Goal: Task Accomplishment & Management: Use online tool/utility

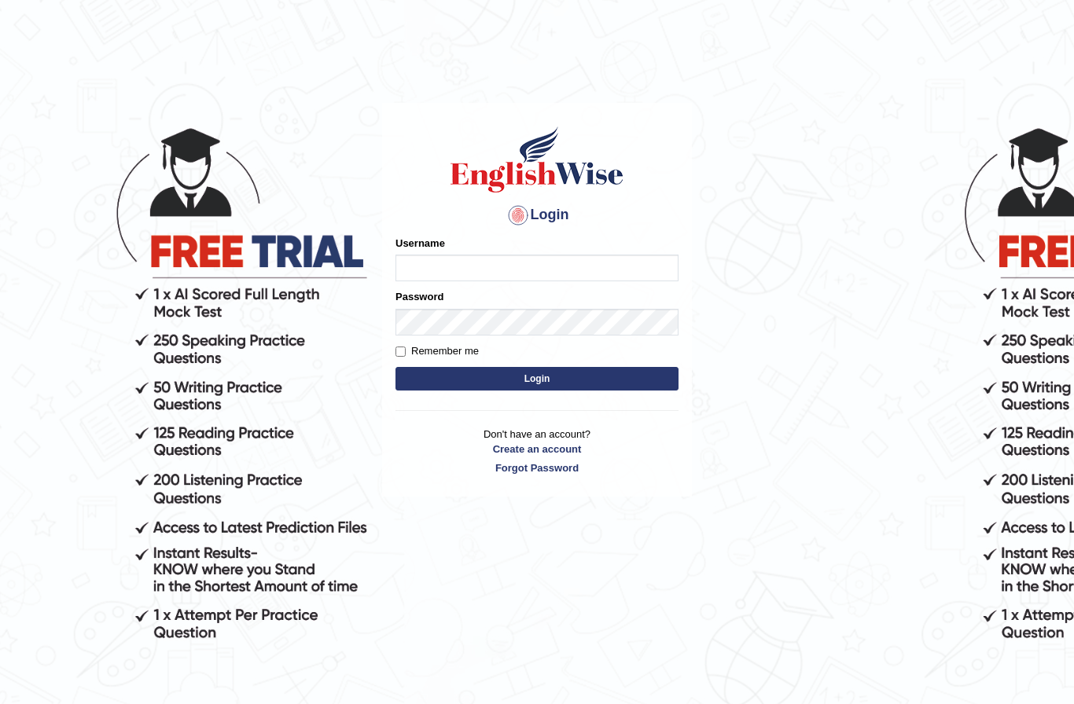
click at [427, 269] on input "Username" at bounding box center [536, 268] width 283 height 27
type input "Shujathali"
click at [498, 369] on button "Login" at bounding box center [536, 379] width 283 height 24
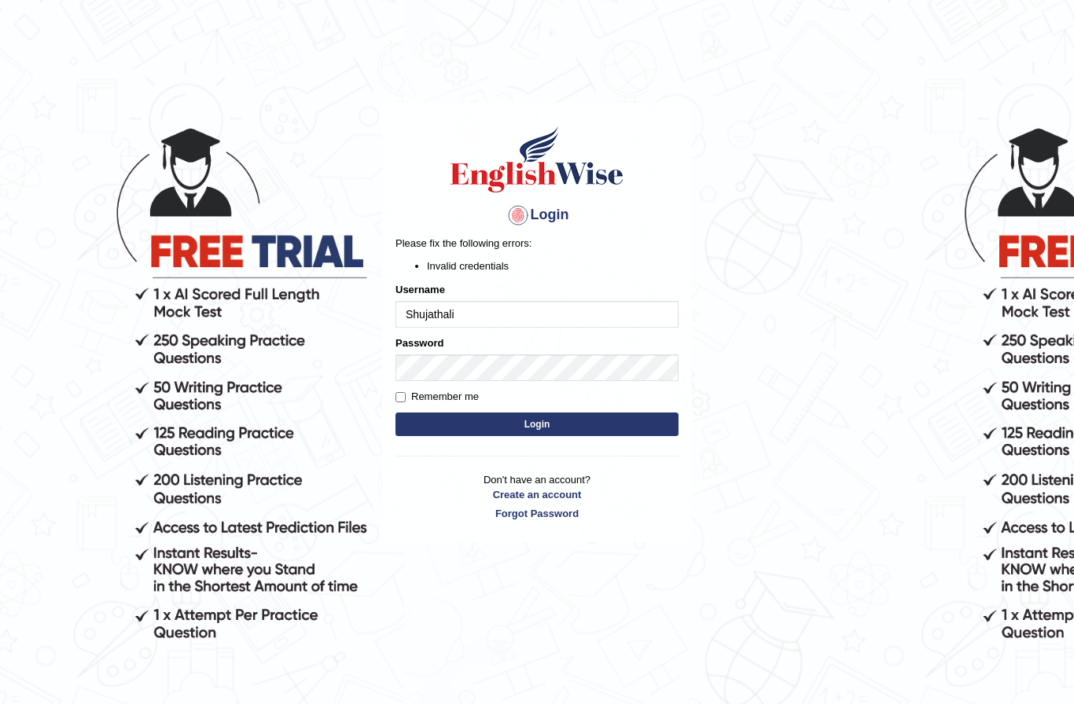
click at [516, 428] on button "Login" at bounding box center [536, 425] width 283 height 24
click at [545, 431] on button "Login" at bounding box center [536, 425] width 283 height 24
click at [566, 398] on div "Remember me" at bounding box center [536, 397] width 283 height 16
click at [558, 428] on button "Login" at bounding box center [536, 425] width 283 height 24
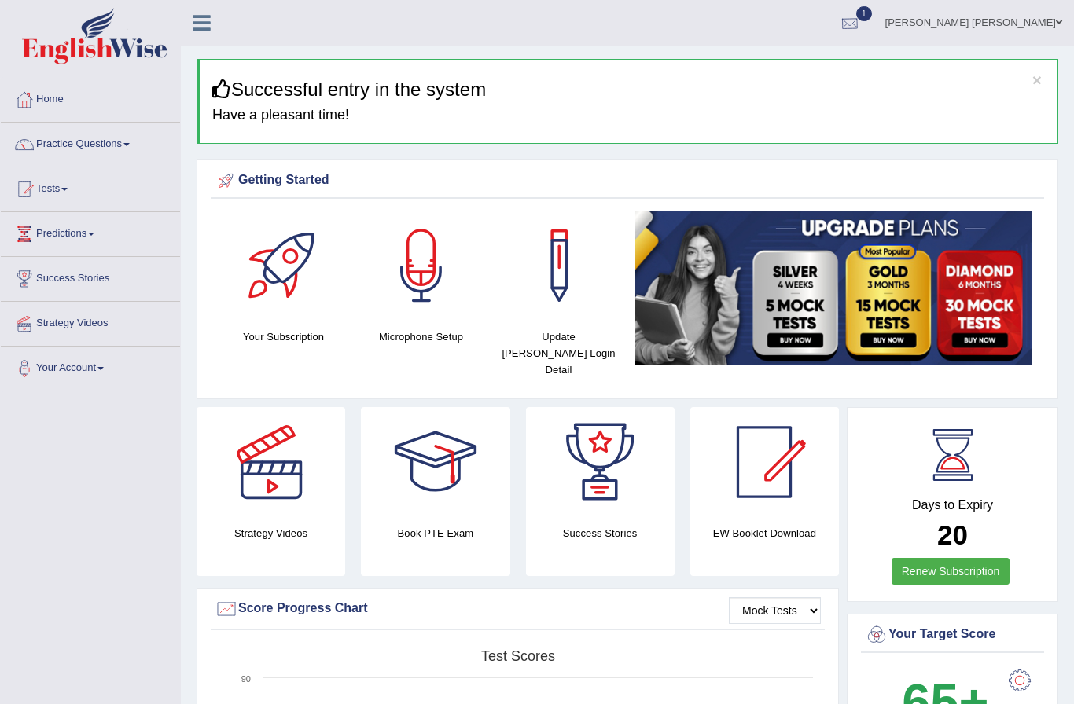
click at [861, 25] on div at bounding box center [850, 24] width 24 height 24
click at [812, 79] on span "Exam evaluated" at bounding box center [754, 78] width 209 height 13
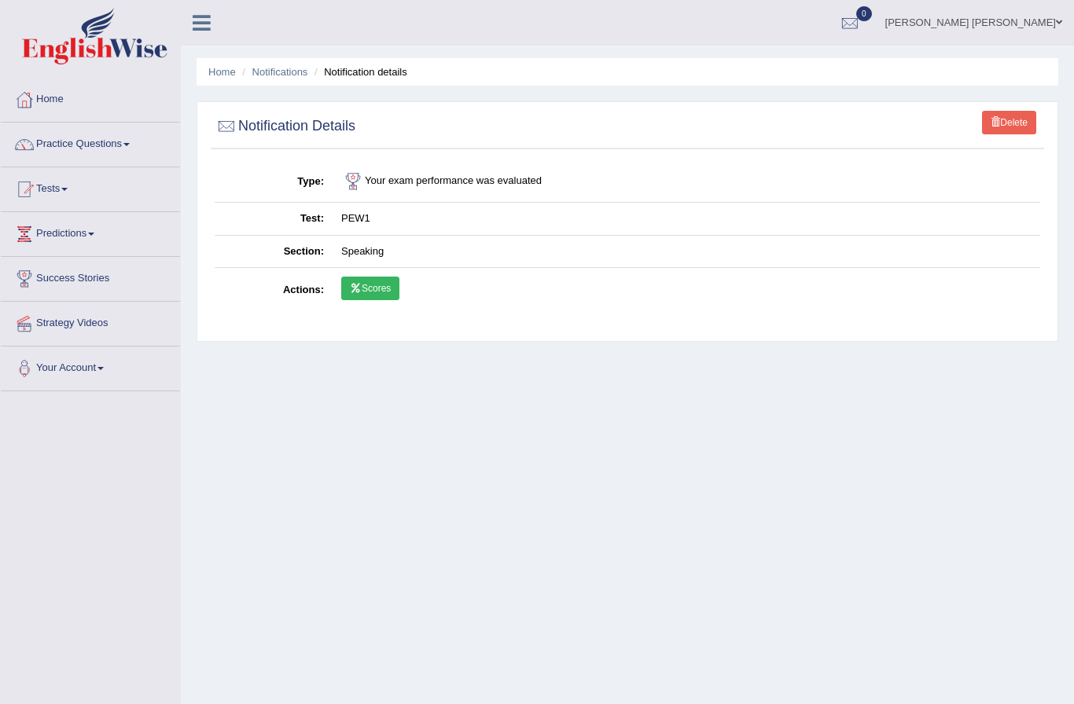
click at [399, 286] on link "Scores" at bounding box center [370, 289] width 58 height 24
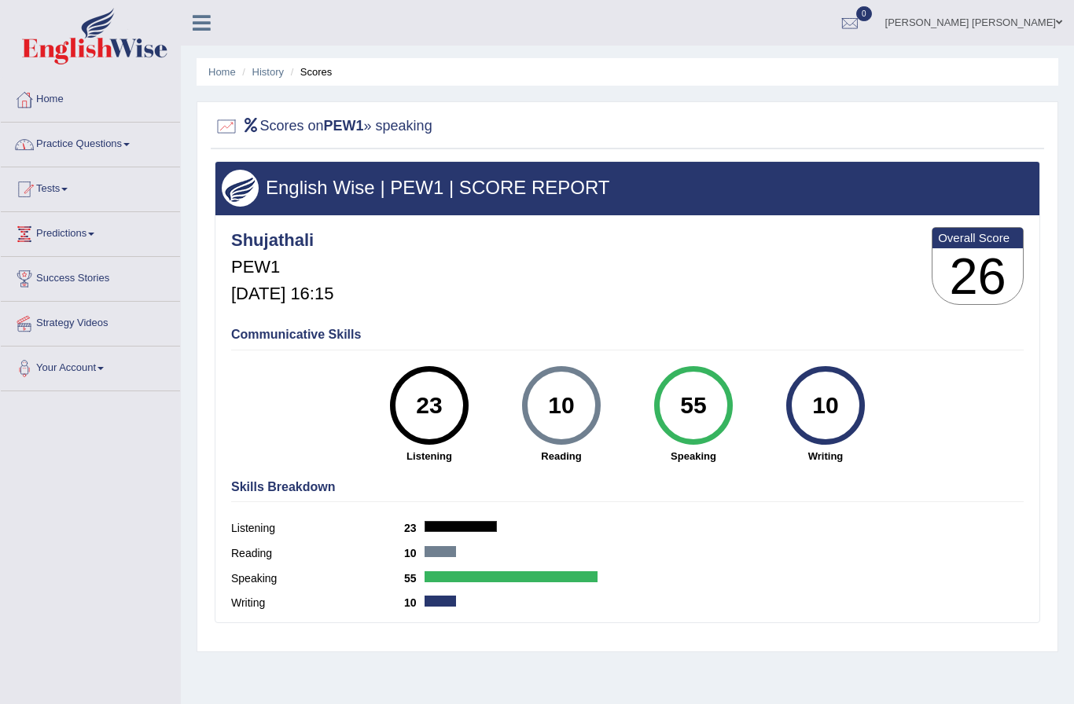
click at [156, 129] on link "Practice Questions" at bounding box center [90, 142] width 179 height 39
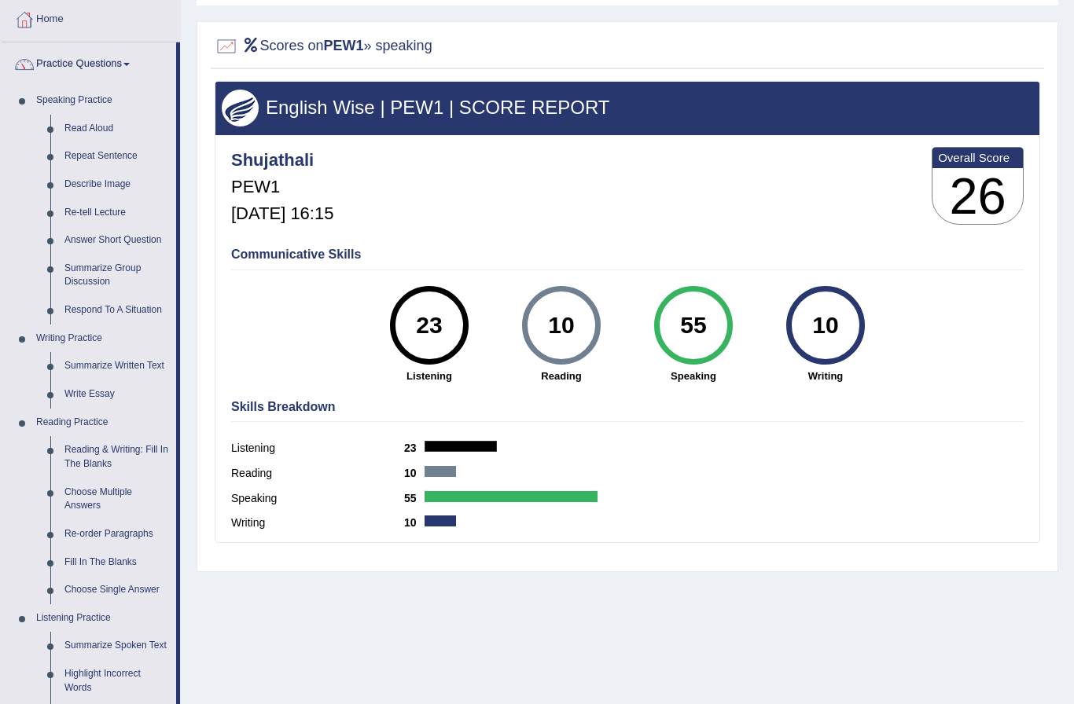
scroll to position [77, 0]
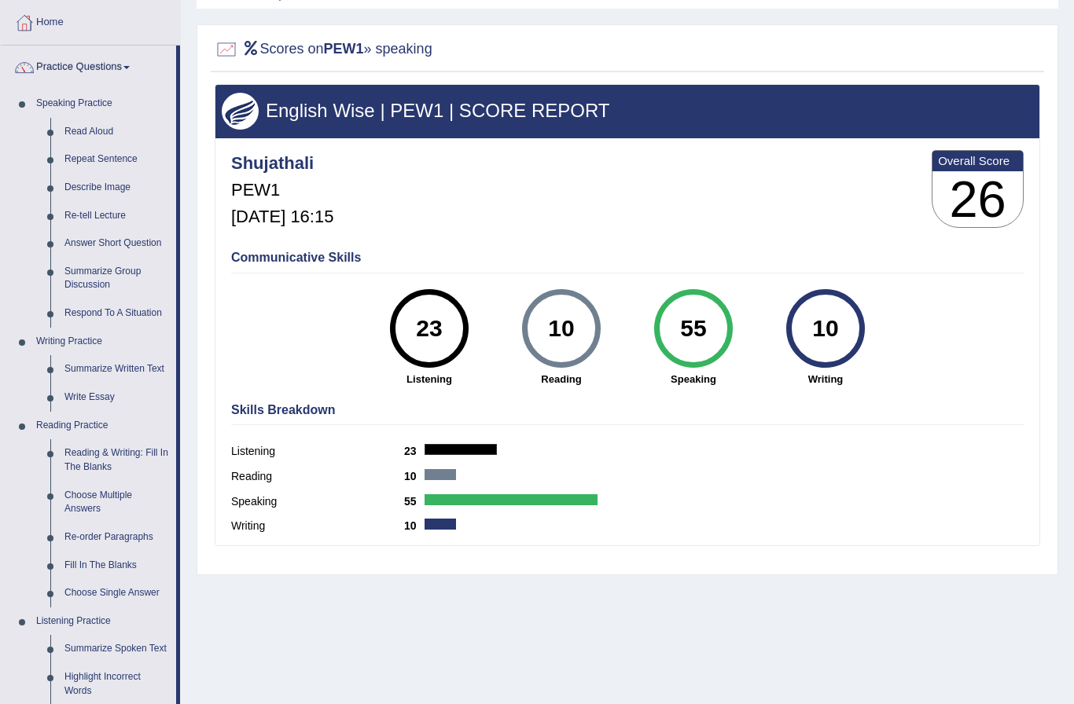
click at [88, 65] on link "Practice Questions" at bounding box center [88, 65] width 175 height 39
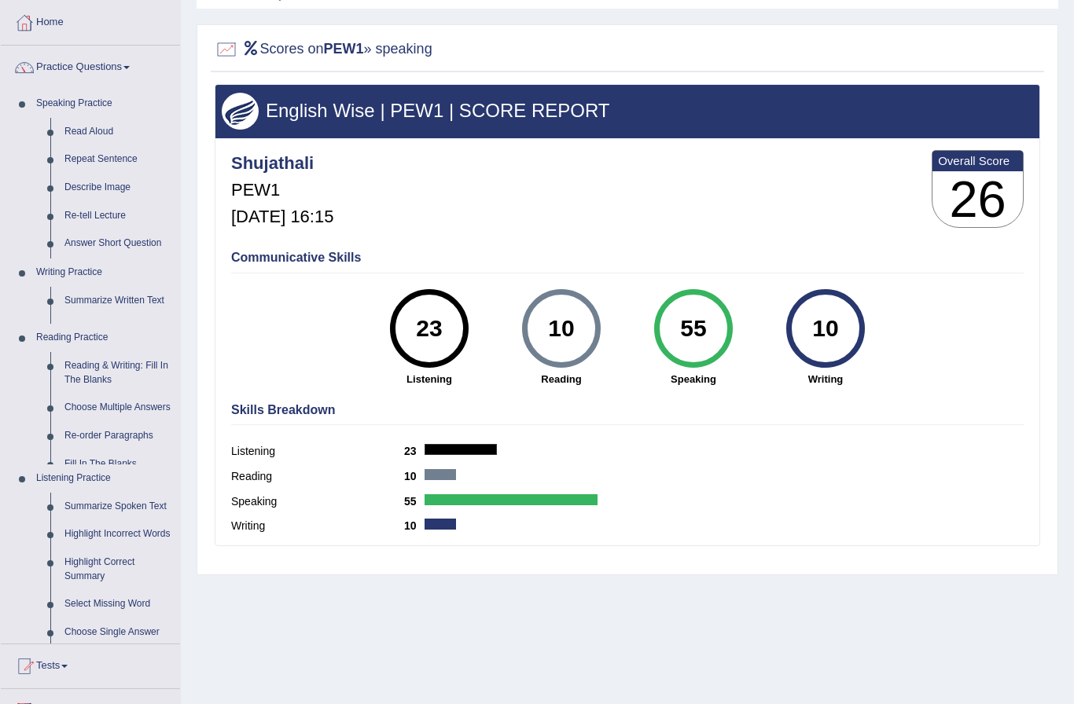
scroll to position [65, 0]
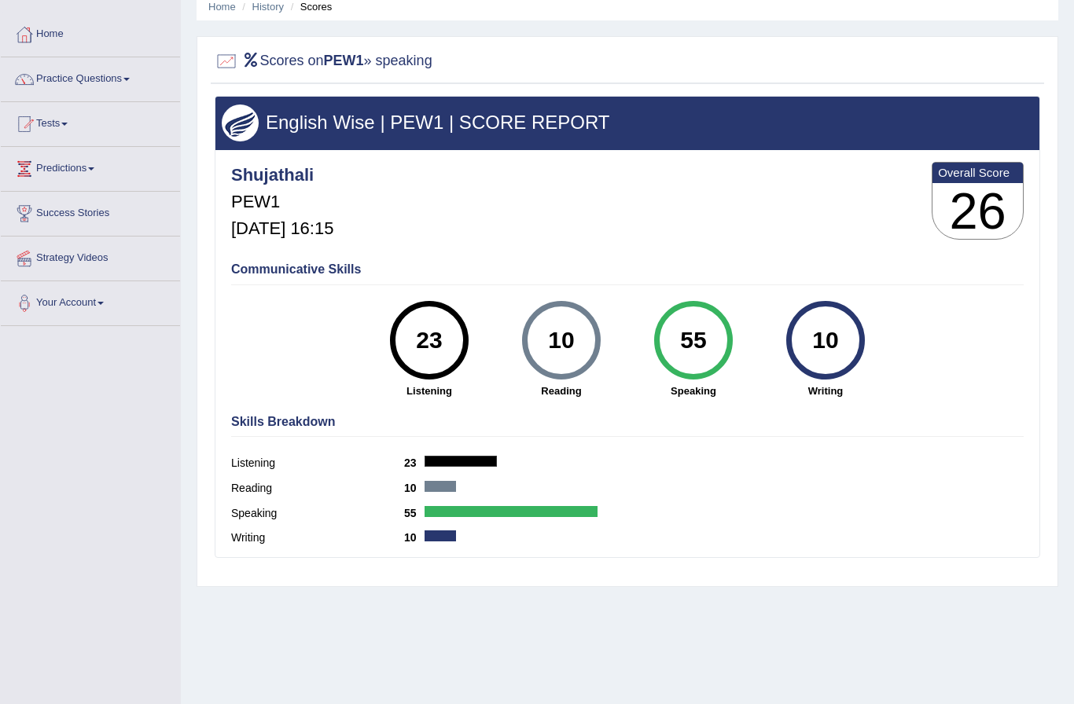
click at [624, 612] on div "Home History Scores Scores on PEW1 » speaking English Wise | PEW1 | SCORE REPOR…" at bounding box center [627, 328] width 893 height 786
click at [685, 496] on div "Reading 10" at bounding box center [627, 490] width 792 height 25
click at [665, 279] on div "Communicative Skills 23 Listening 10 Reading 55 Speaking 10 Writing" at bounding box center [627, 329] width 800 height 149
click at [125, 79] on link "Practice Questions" at bounding box center [90, 76] width 179 height 39
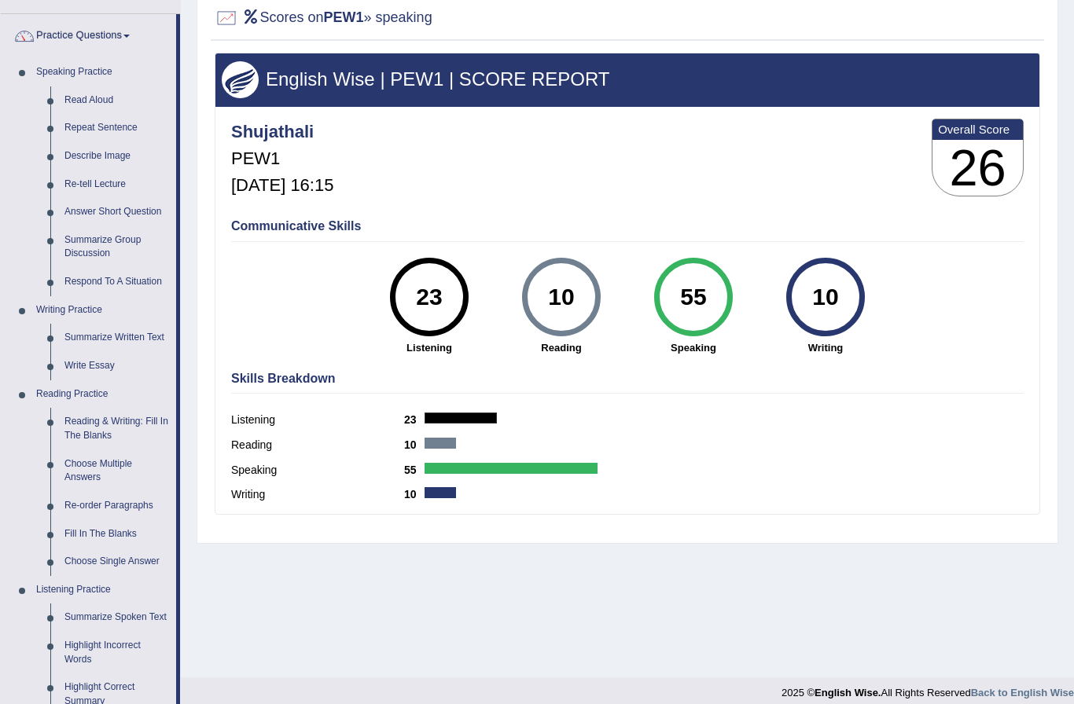
scroll to position [121, 0]
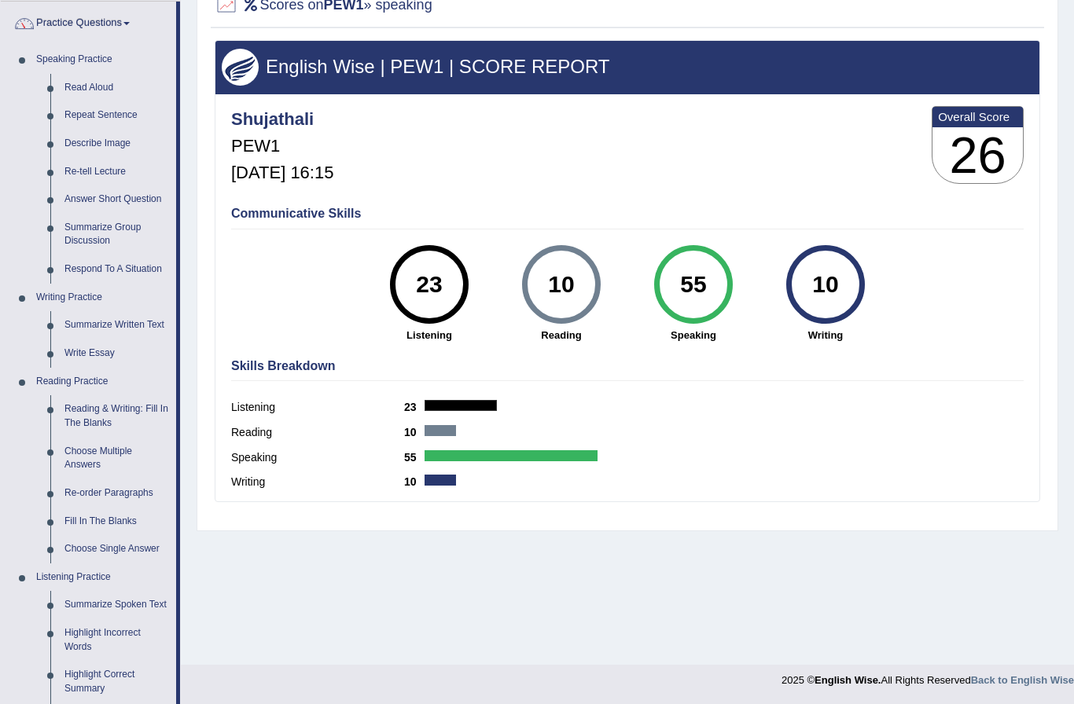
click at [94, 408] on div at bounding box center [537, 352] width 1074 height 704
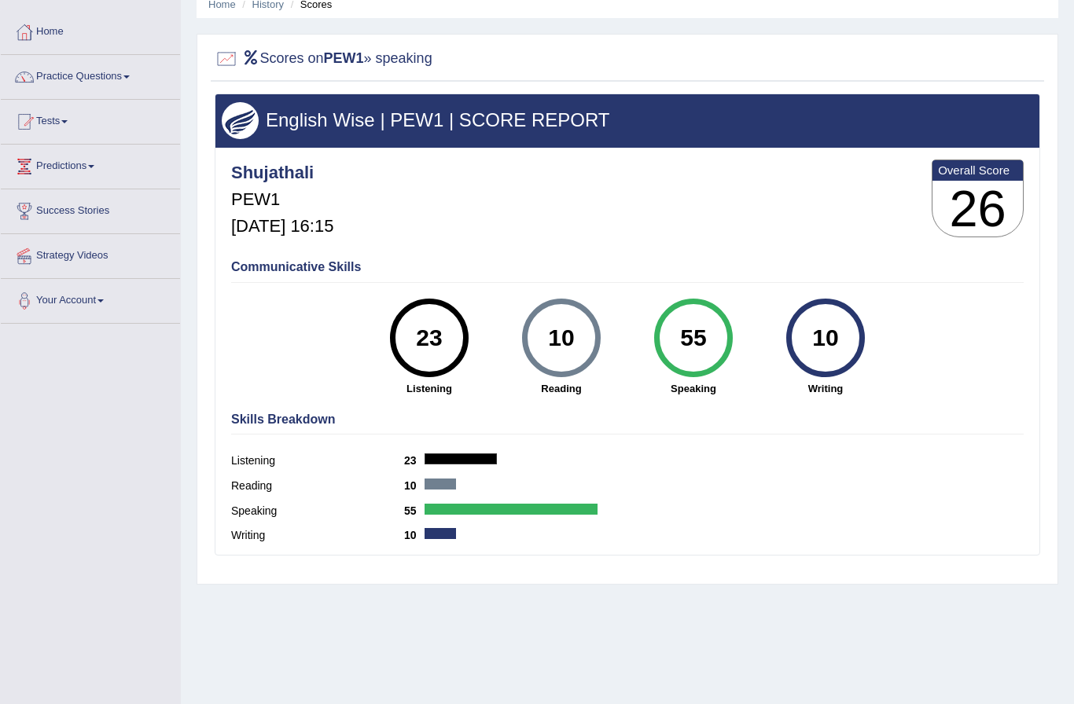
scroll to position [0, 0]
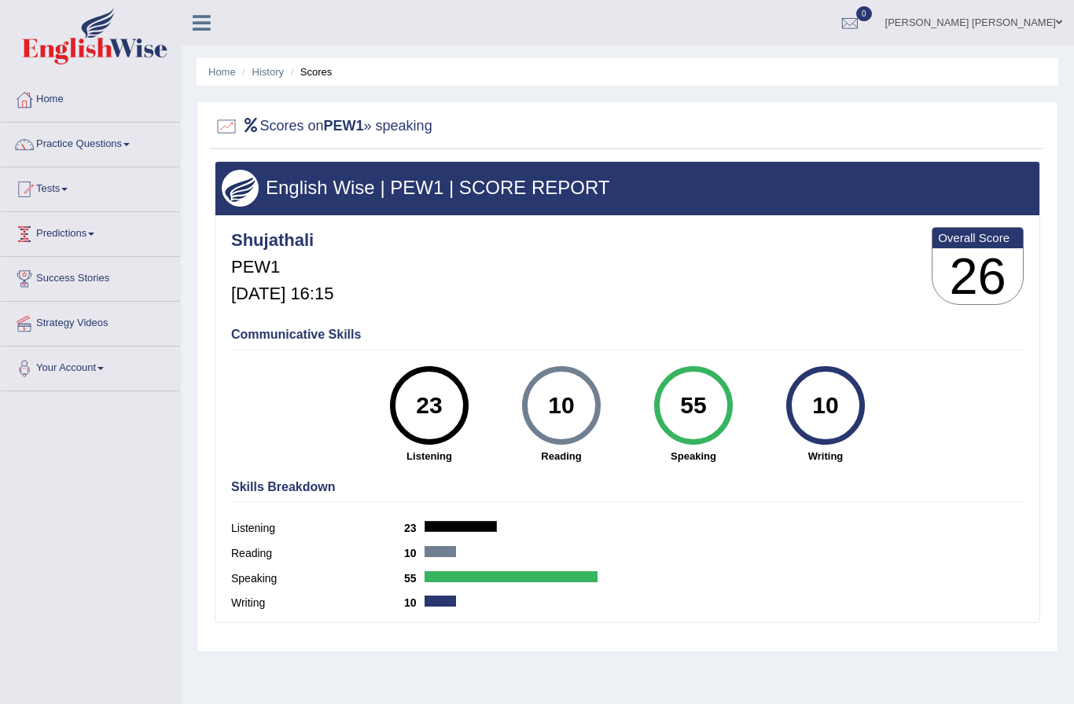
click at [62, 234] on link "Predictions" at bounding box center [90, 231] width 179 height 39
click at [52, 267] on div at bounding box center [537, 352] width 1074 height 704
click at [65, 329] on link "Strategy Videos" at bounding box center [90, 321] width 179 height 39
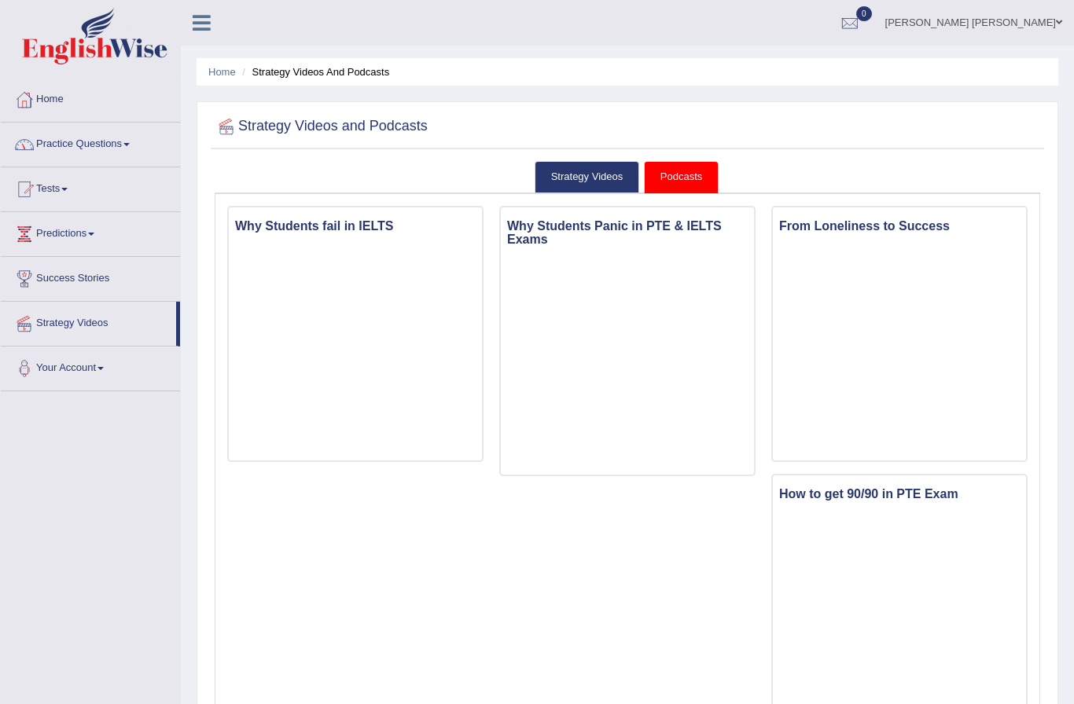
click at [79, 144] on link "Practice Questions" at bounding box center [90, 142] width 179 height 39
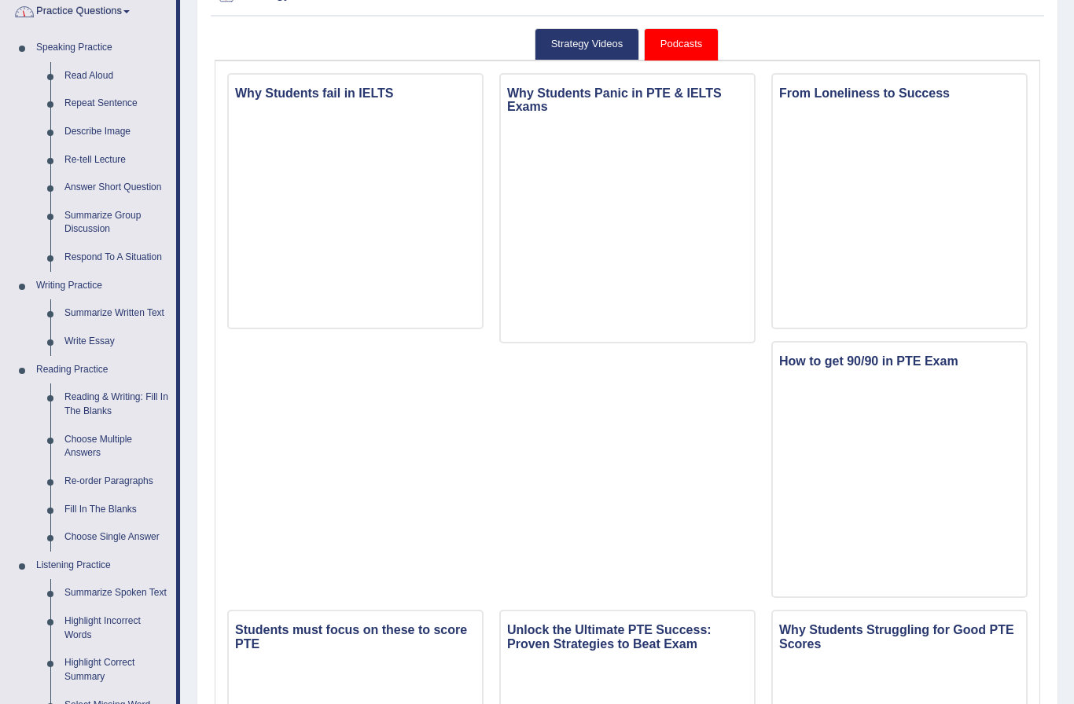
scroll to position [135, 0]
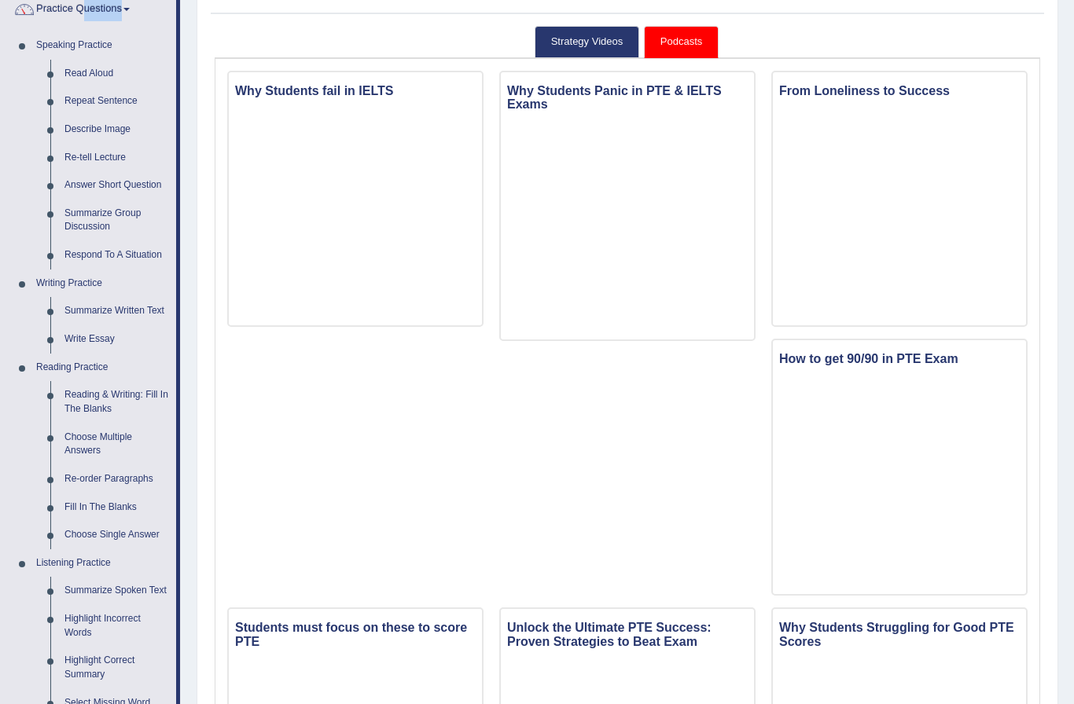
click at [82, 493] on div at bounding box center [537, 352] width 1074 height 704
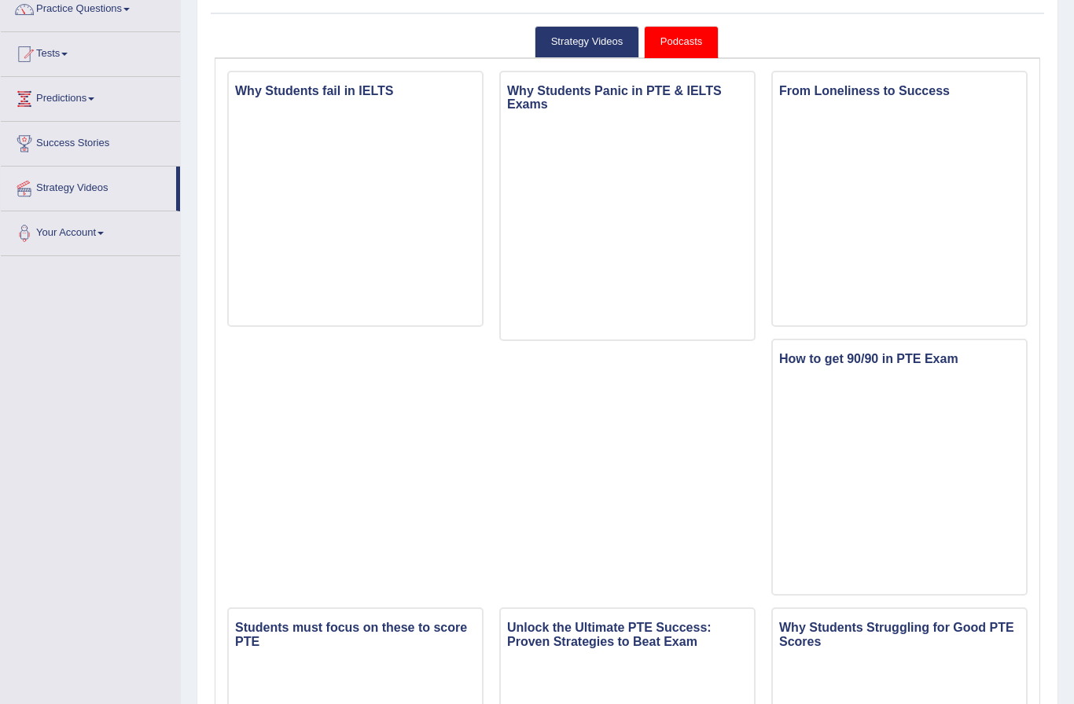
click at [46, 55] on link "Tests" at bounding box center [90, 51] width 179 height 39
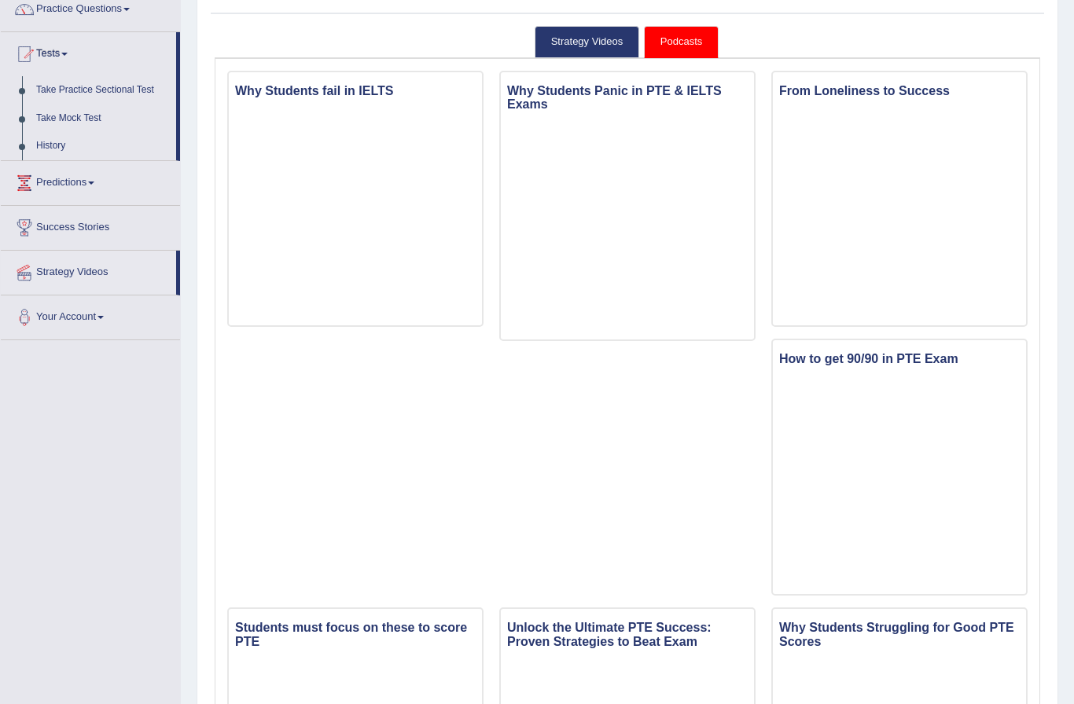
click at [59, 145] on div at bounding box center [537, 352] width 1074 height 704
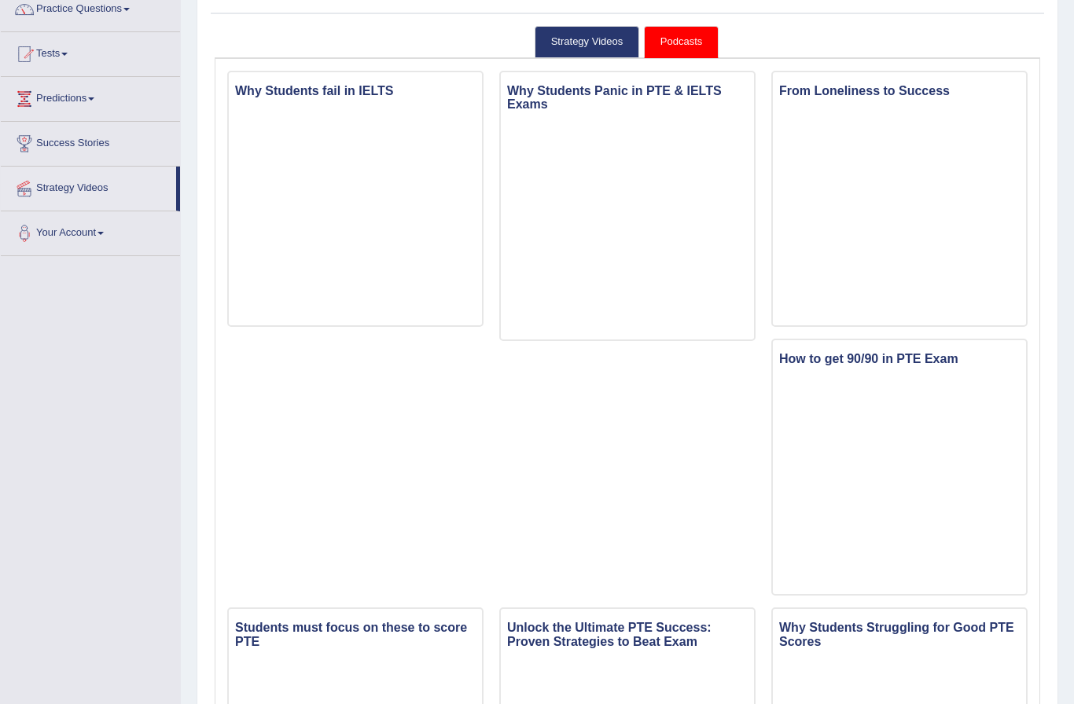
click at [65, 56] on link "Tests" at bounding box center [90, 51] width 179 height 39
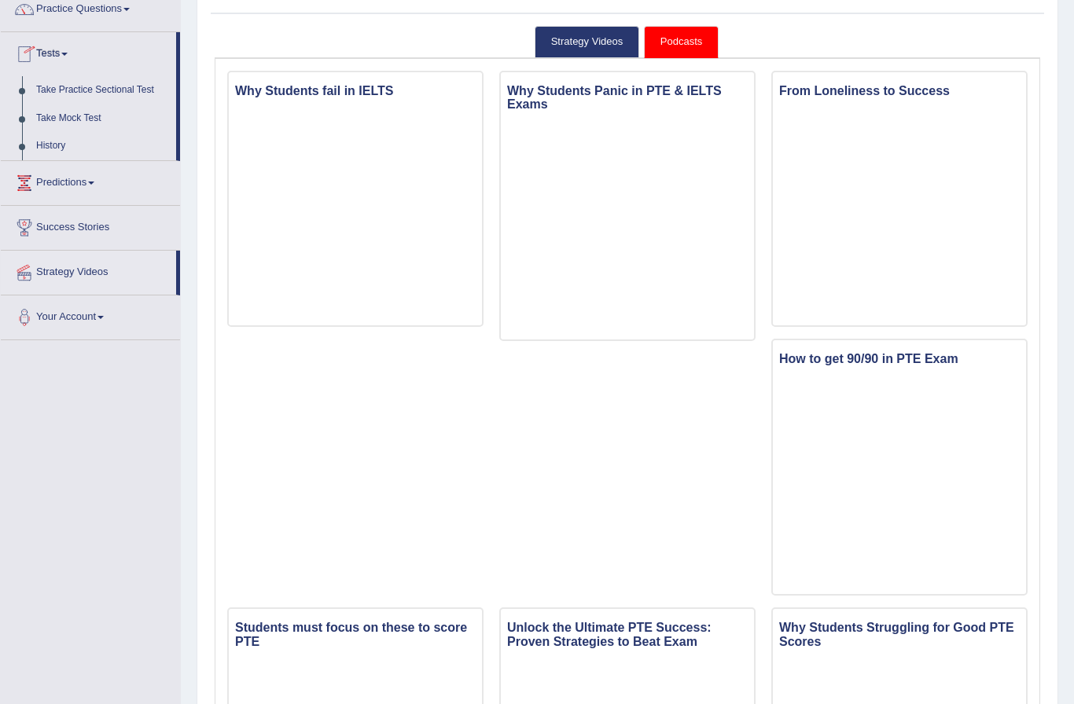
click at [46, 147] on div at bounding box center [537, 352] width 1074 height 704
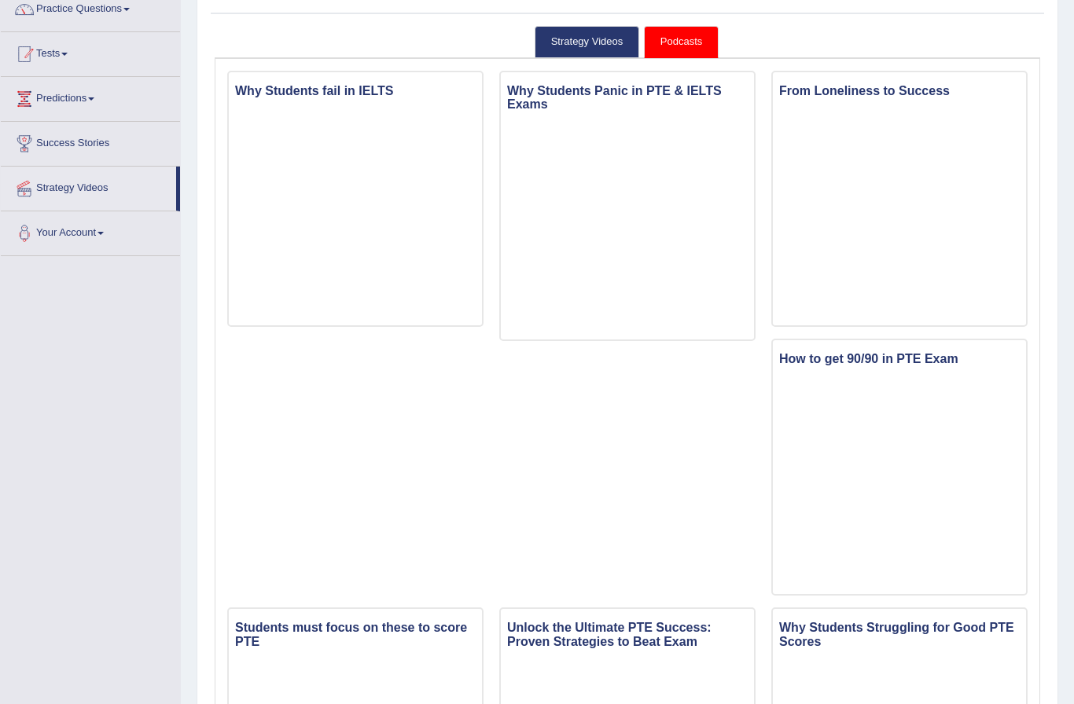
click at [79, 51] on link "Tests" at bounding box center [90, 51] width 179 height 39
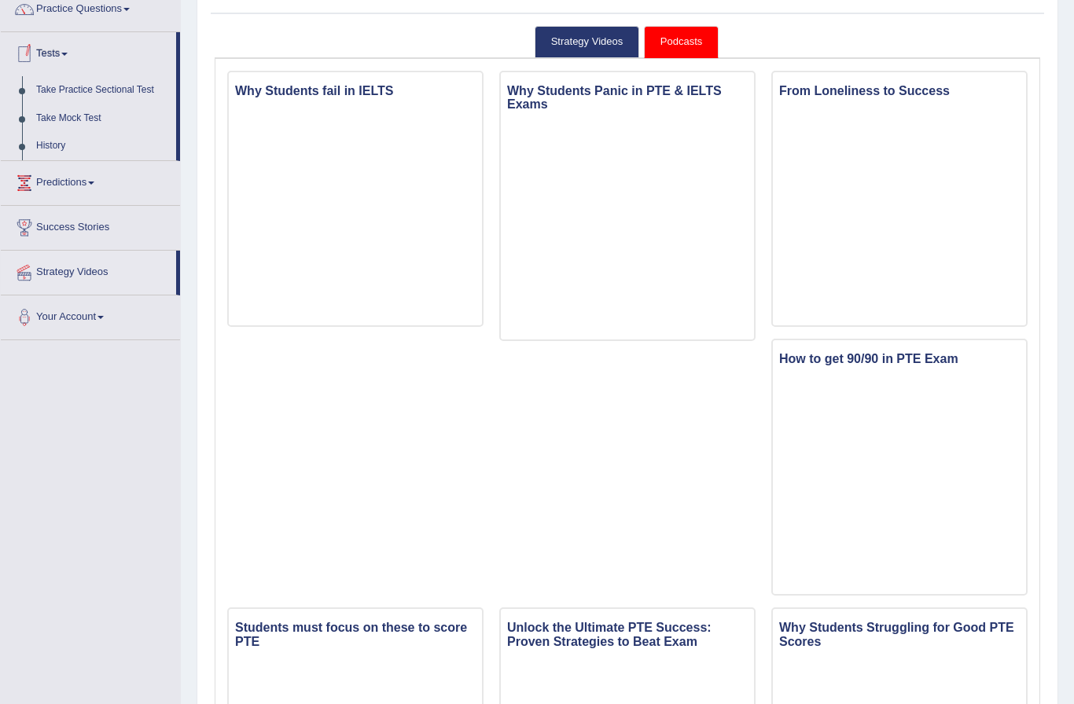
click at [64, 139] on div at bounding box center [537, 352] width 1074 height 704
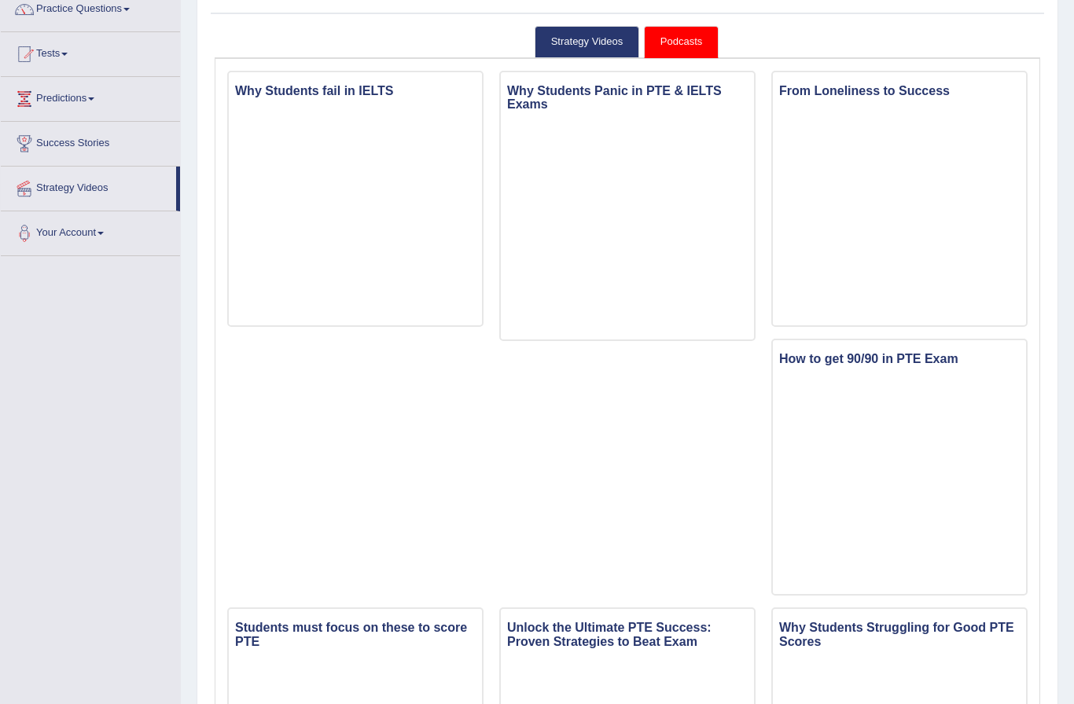
click at [58, 60] on link "Tests" at bounding box center [90, 51] width 179 height 39
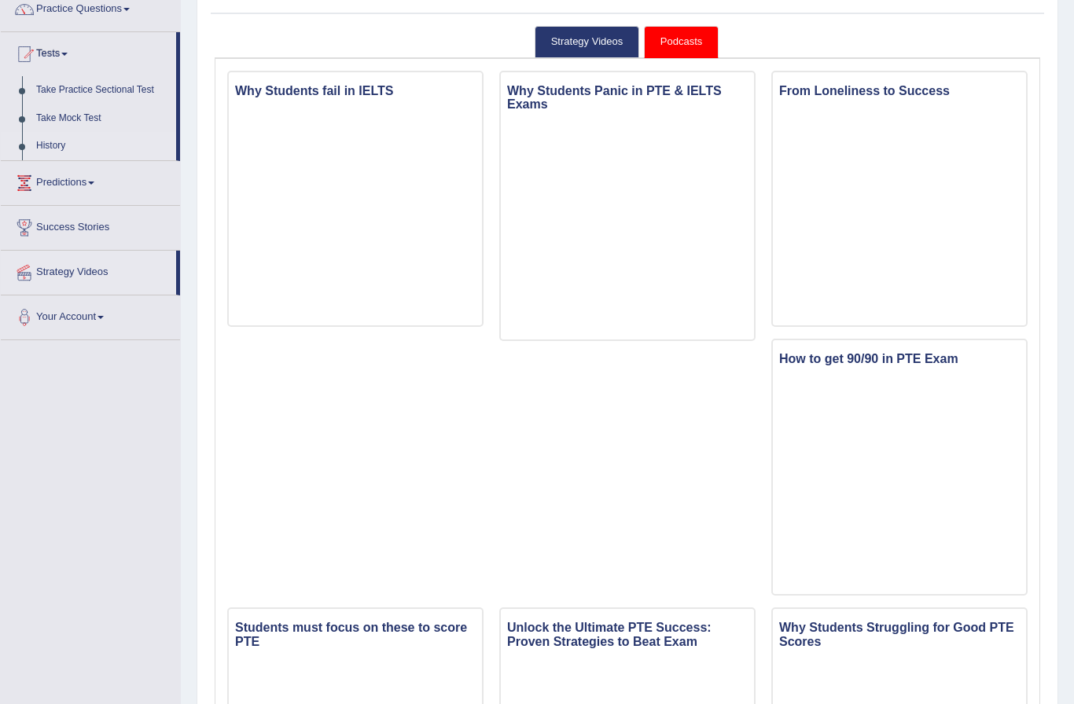
click at [41, 147] on div at bounding box center [537, 352] width 1074 height 704
click at [41, 147] on ul "Home Practice Questions Speaking Practice Read Aloud Repeat Sentence Describe I…" at bounding box center [90, 142] width 179 height 398
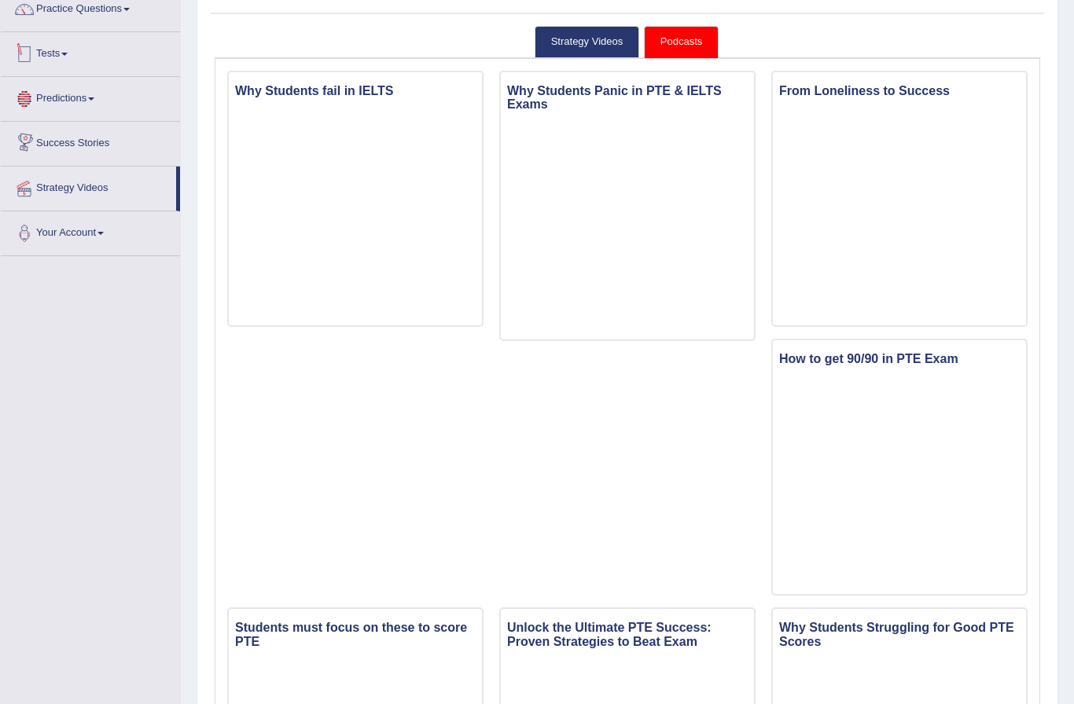
click at [42, 61] on link "Tests" at bounding box center [90, 51] width 179 height 39
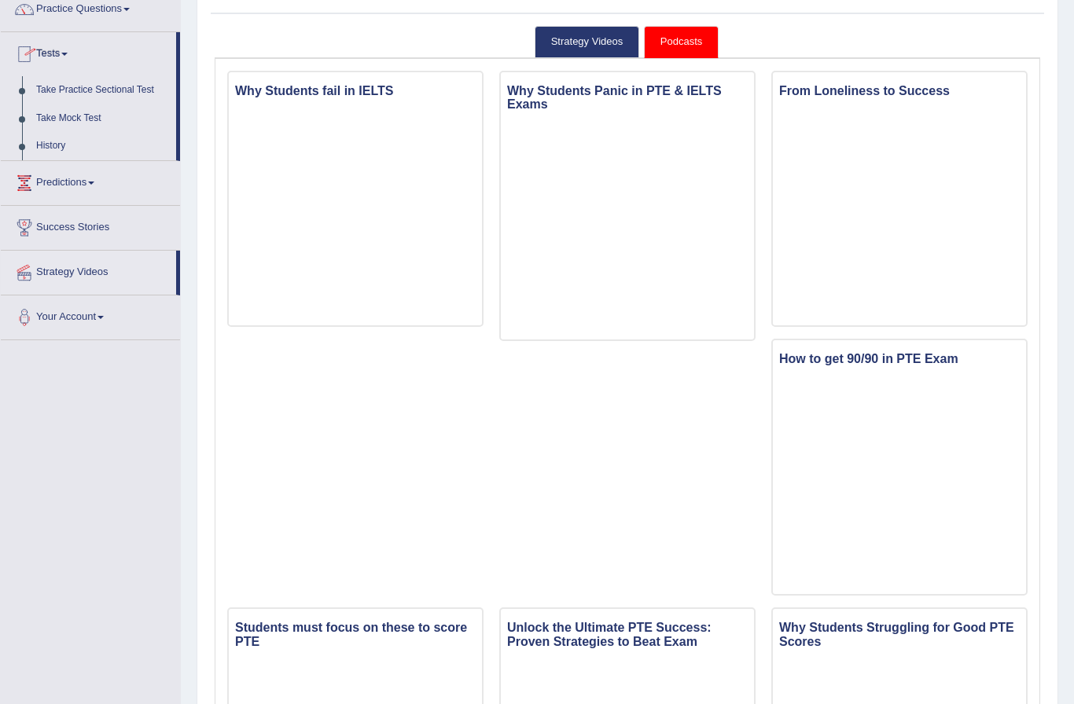
click at [65, 141] on div at bounding box center [537, 352] width 1074 height 704
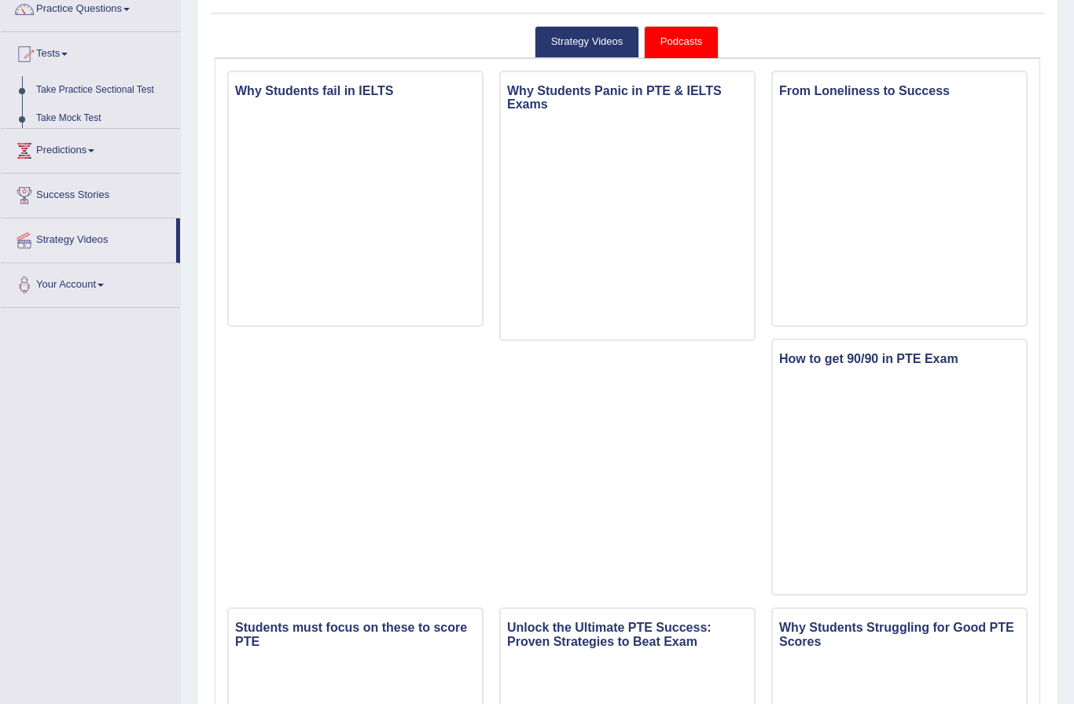
click at [65, 141] on ul "Home Practice Questions Speaking Practice Read Aloud Repeat Sentence Describe I…" at bounding box center [90, 125] width 179 height 365
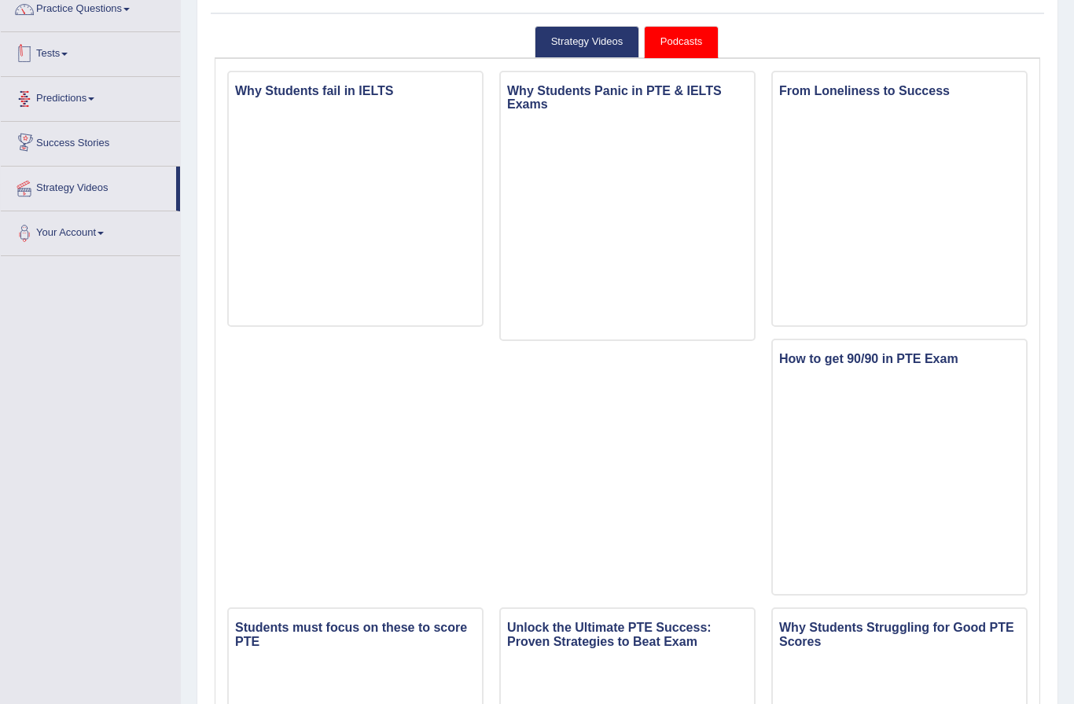
click at [68, 55] on span at bounding box center [64, 54] width 6 height 3
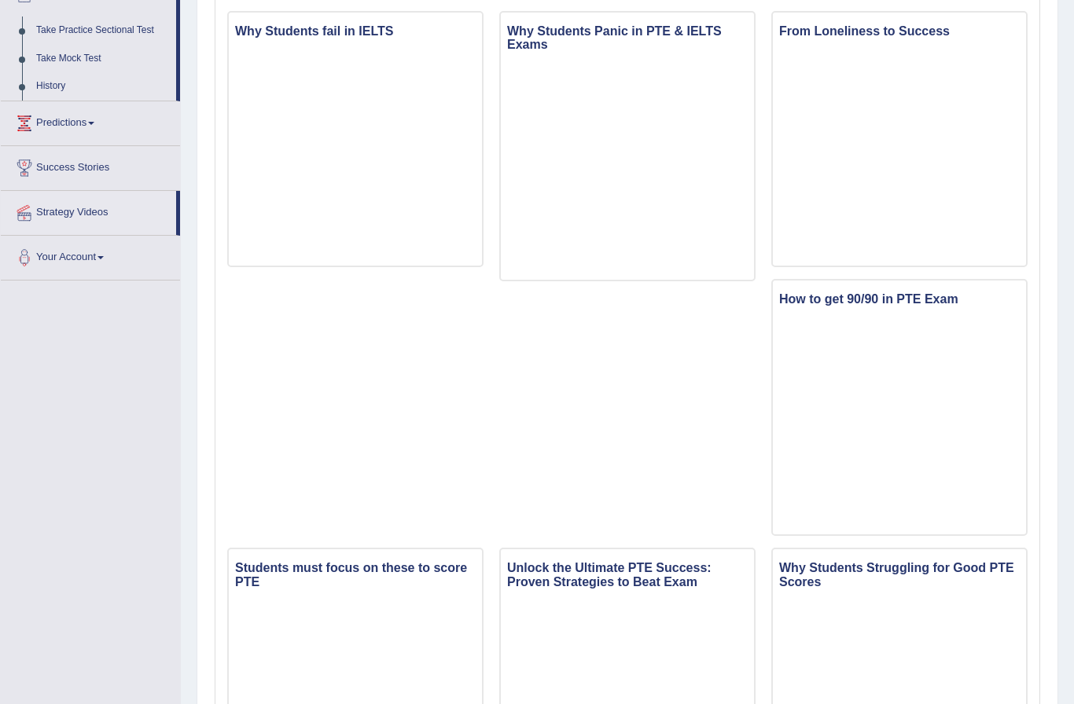
scroll to position [0, 0]
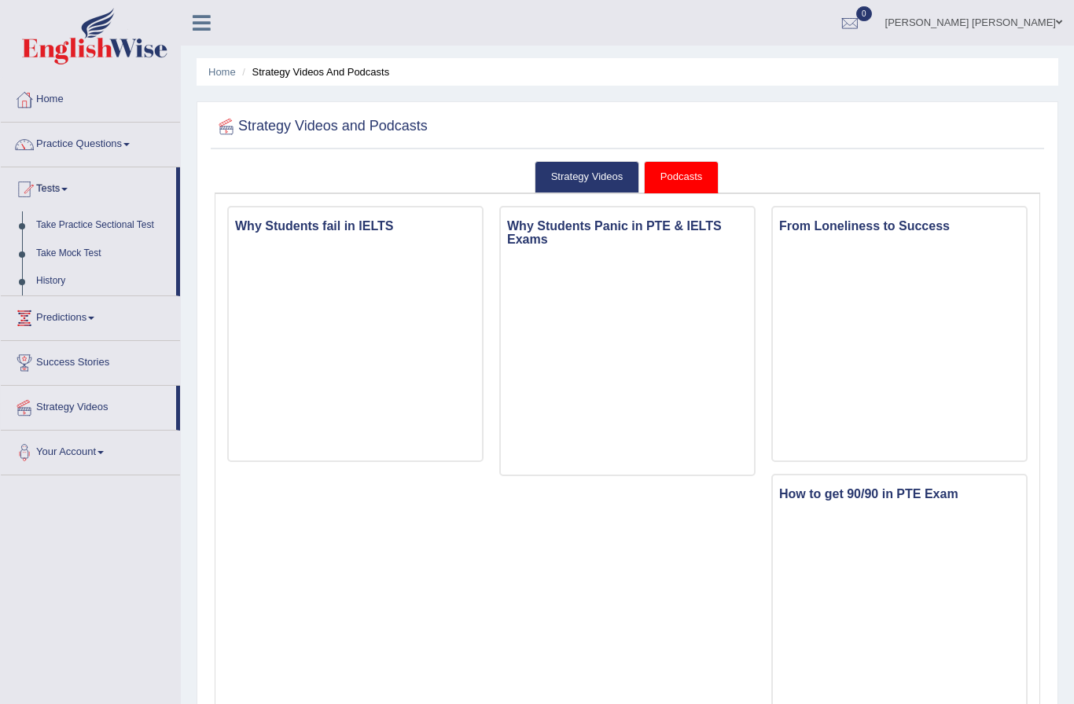
click at [84, 149] on div at bounding box center [537, 352] width 1074 height 704
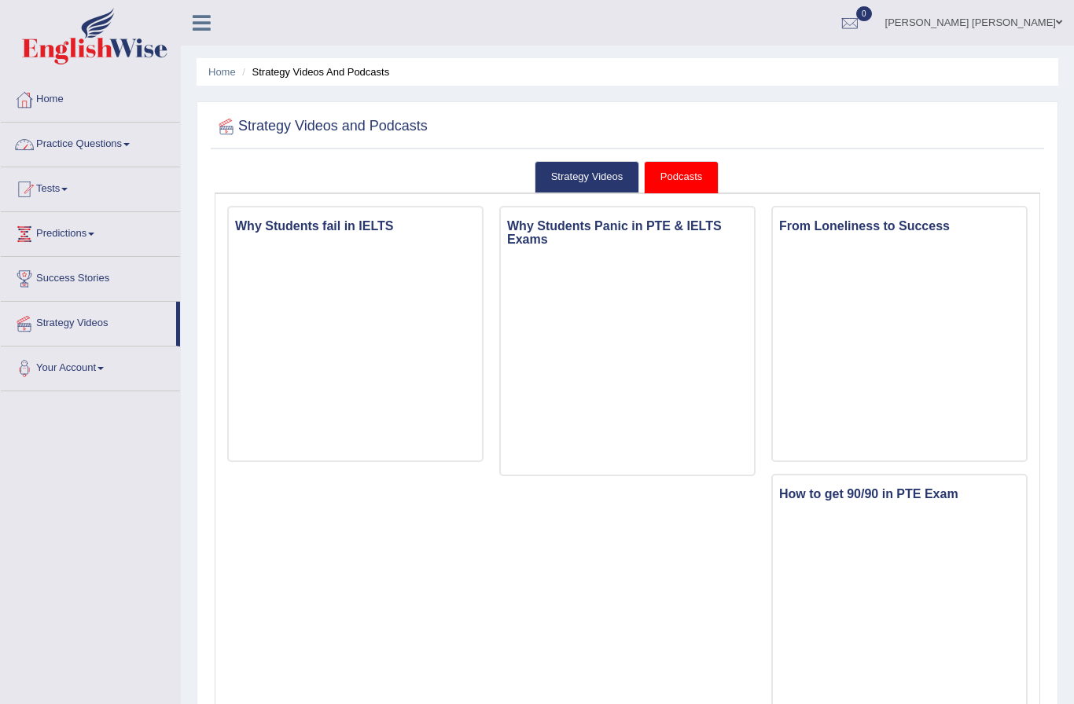
click at [84, 149] on link "Practice Questions" at bounding box center [90, 142] width 179 height 39
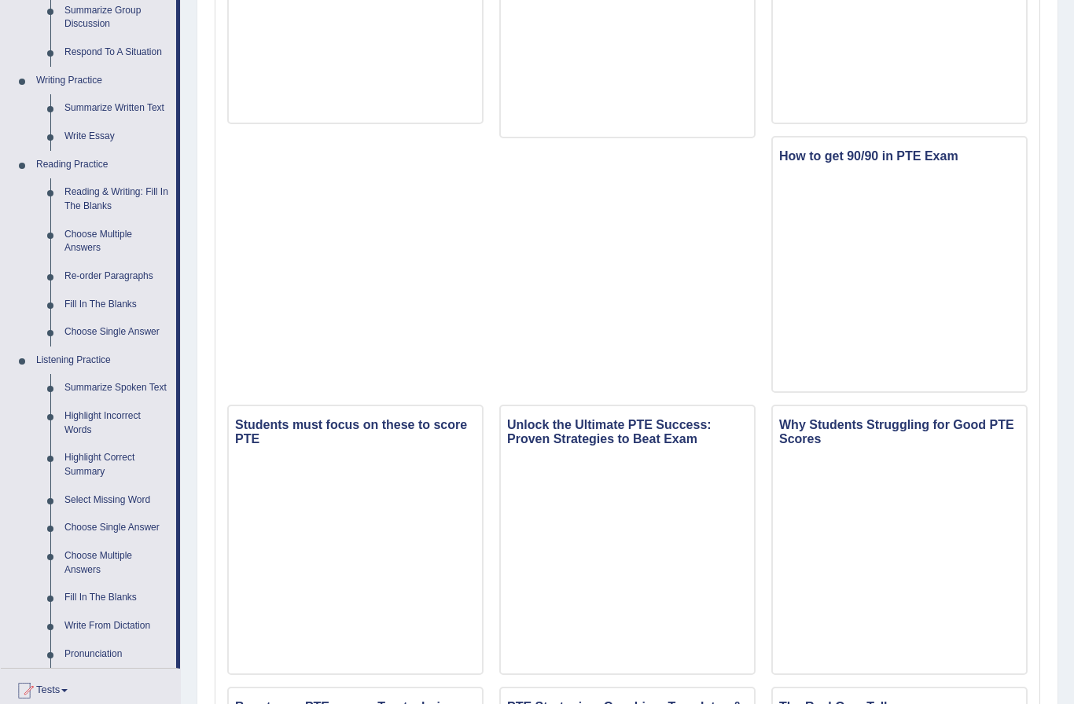
scroll to position [339, 0]
click at [100, 593] on div at bounding box center [537, 352] width 1074 height 704
click at [100, 593] on ul "Home Practice Questions Speaking Practice Read Aloud Repeat Sentence Describe I…" at bounding box center [90, 315] width 179 height 1153
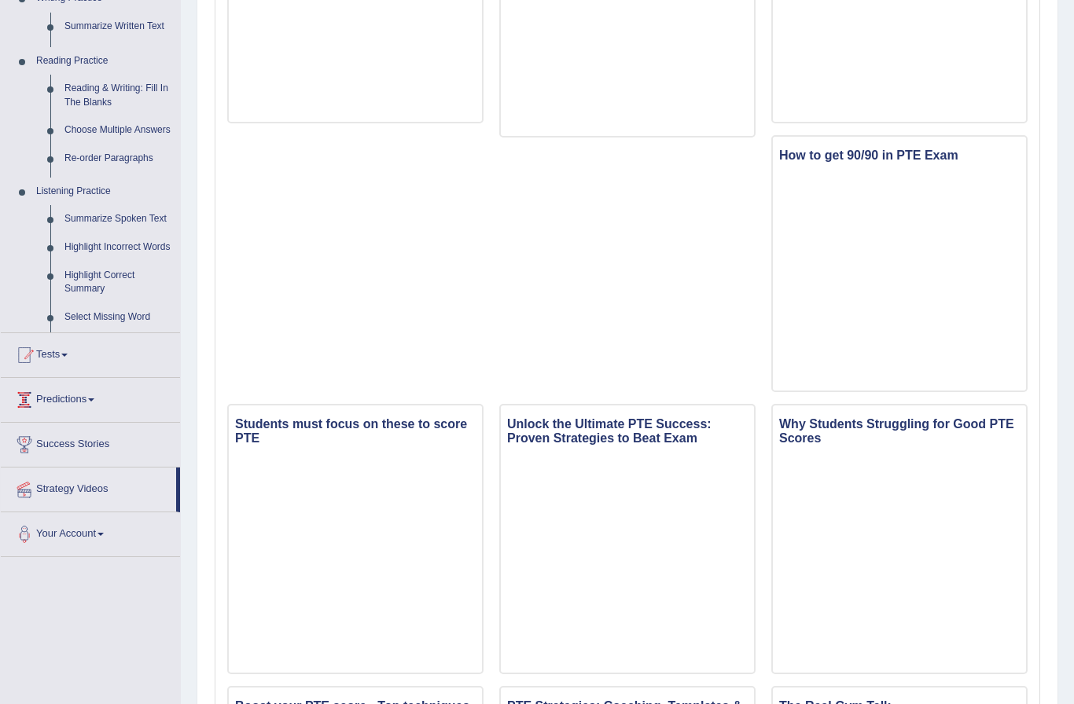
click at [100, 593] on div "Toggle navigation Home Practice Questions Speaking Practice Read Aloud Repeat S…" at bounding box center [537, 611] width 1074 height 1900
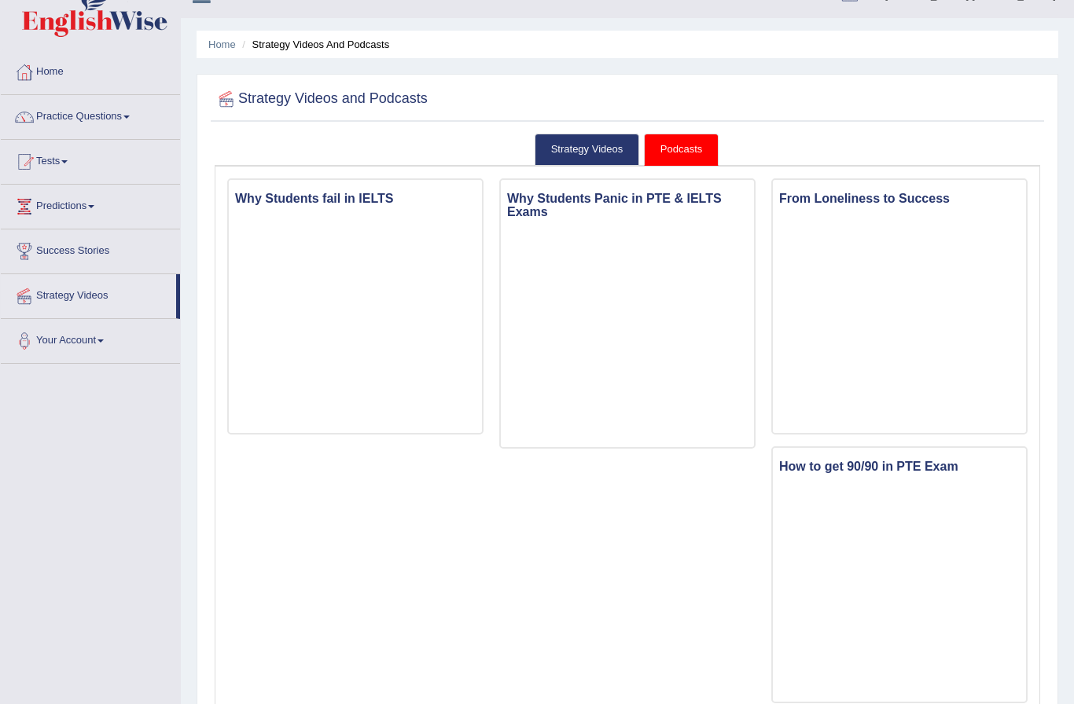
scroll to position [0, 0]
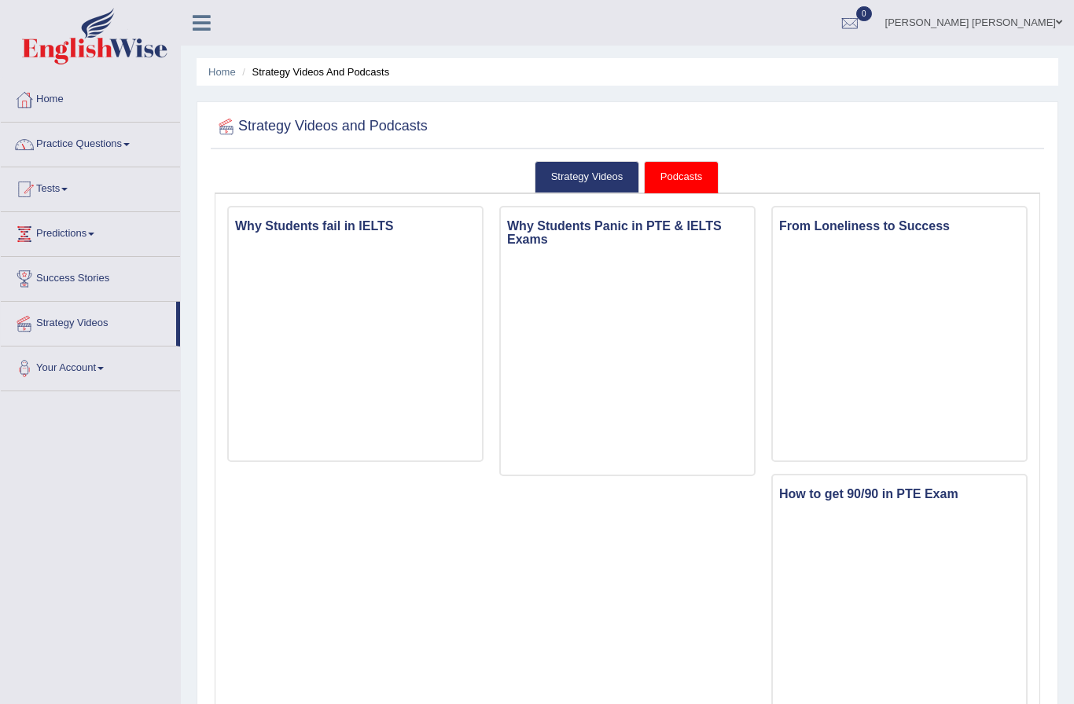
click at [118, 141] on link "Practice Questions" at bounding box center [90, 142] width 179 height 39
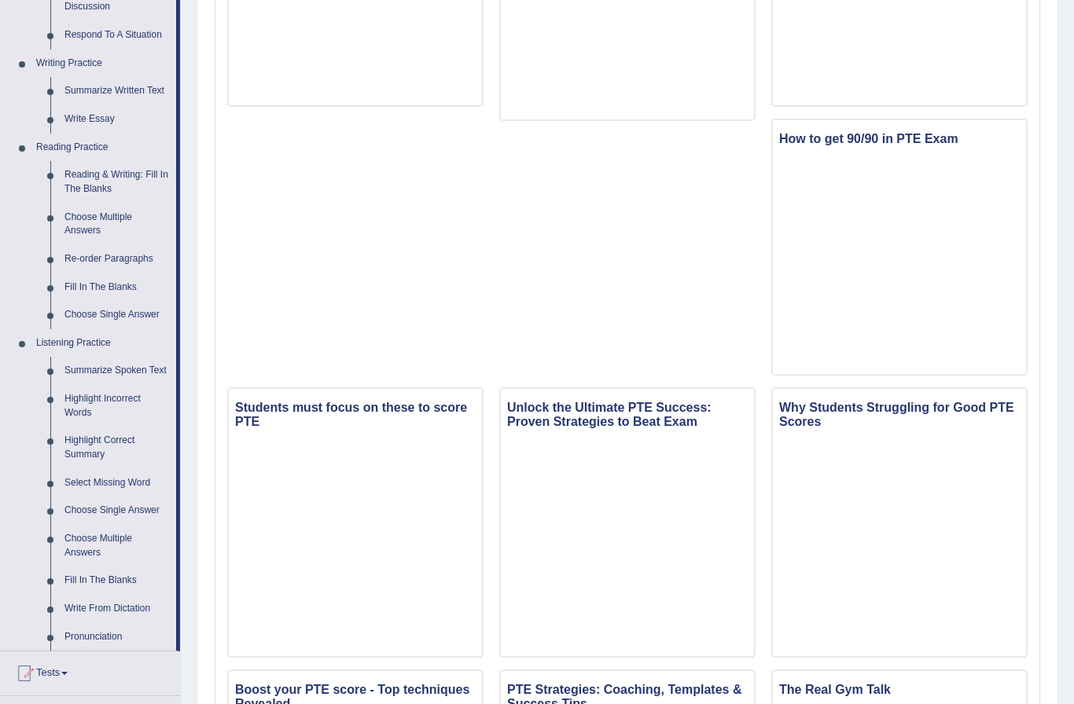
scroll to position [374, 0]
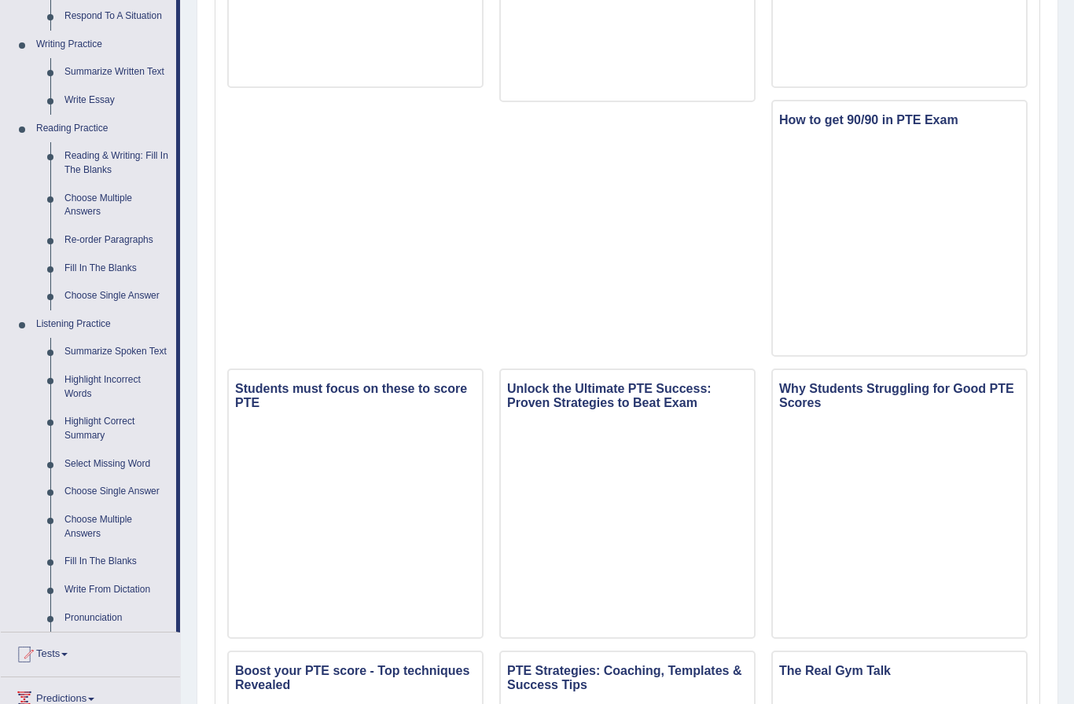
click at [110, 480] on div at bounding box center [537, 352] width 1074 height 704
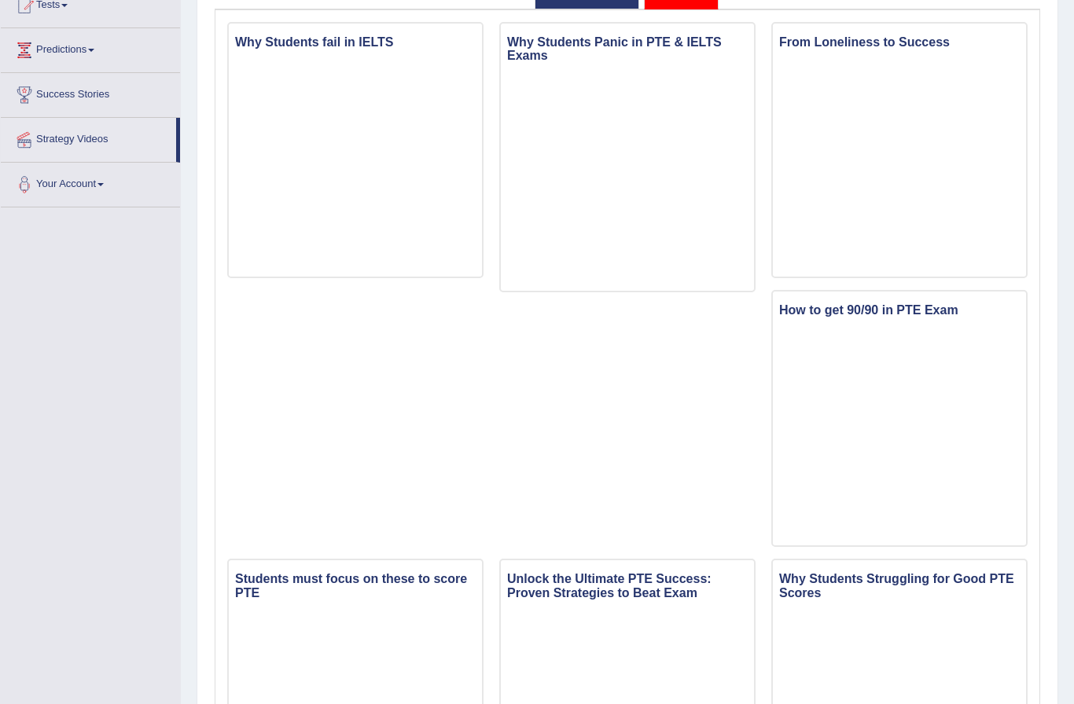
scroll to position [0, 0]
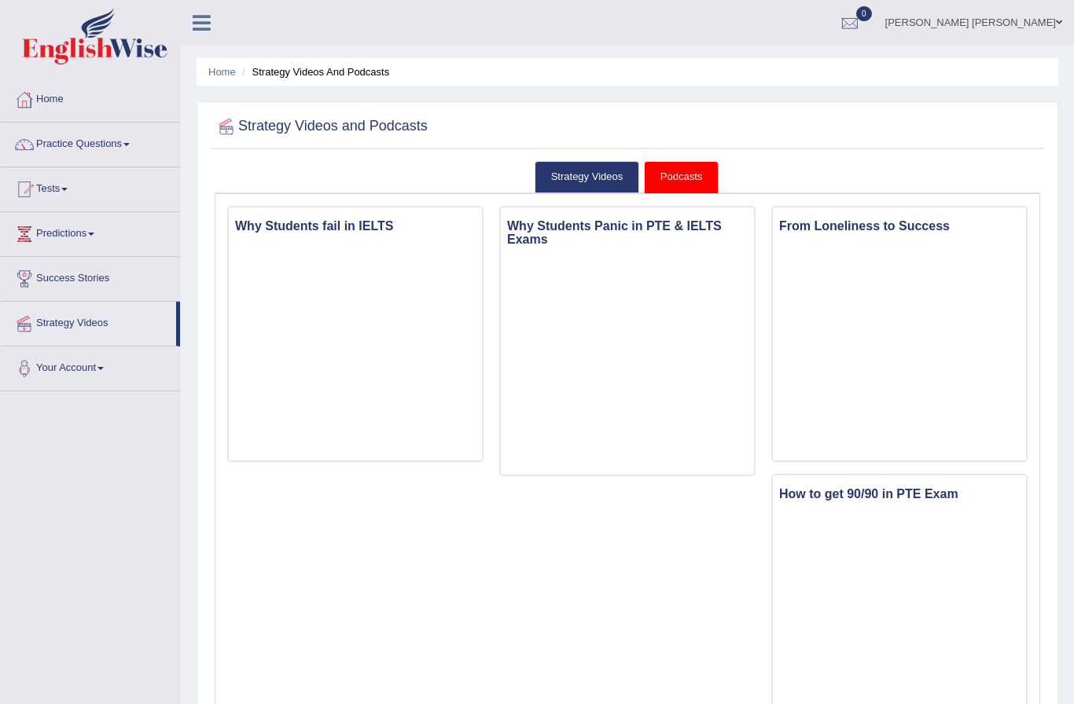
click at [97, 148] on link "Practice Questions" at bounding box center [90, 142] width 179 height 39
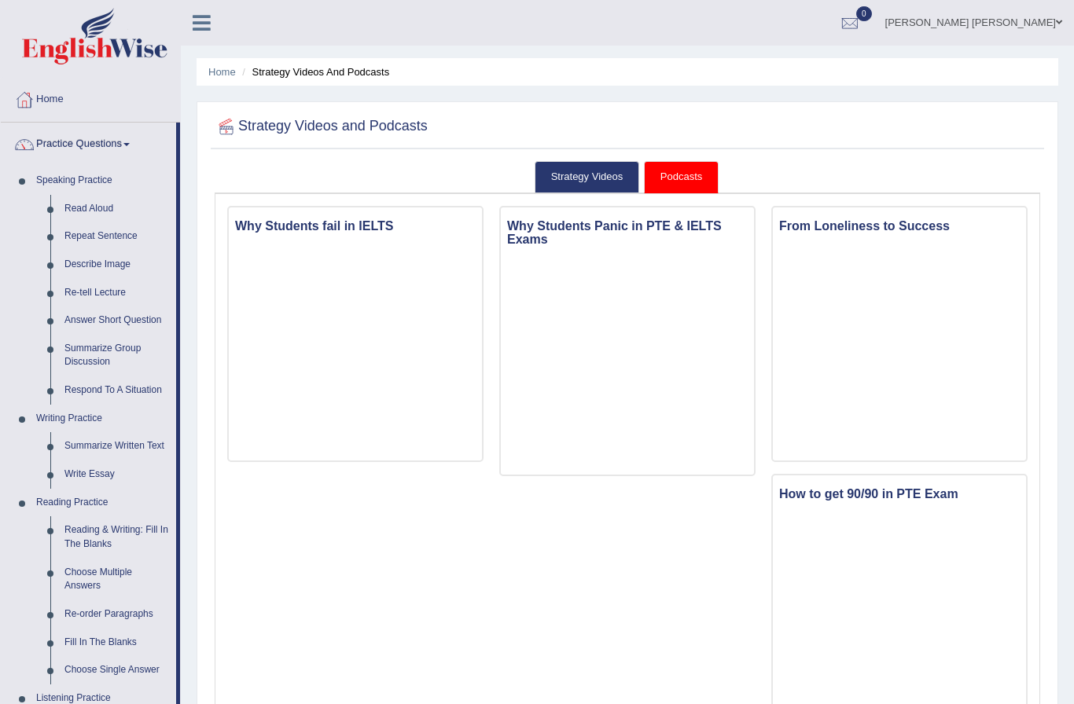
click at [61, 93] on div at bounding box center [537, 352] width 1074 height 704
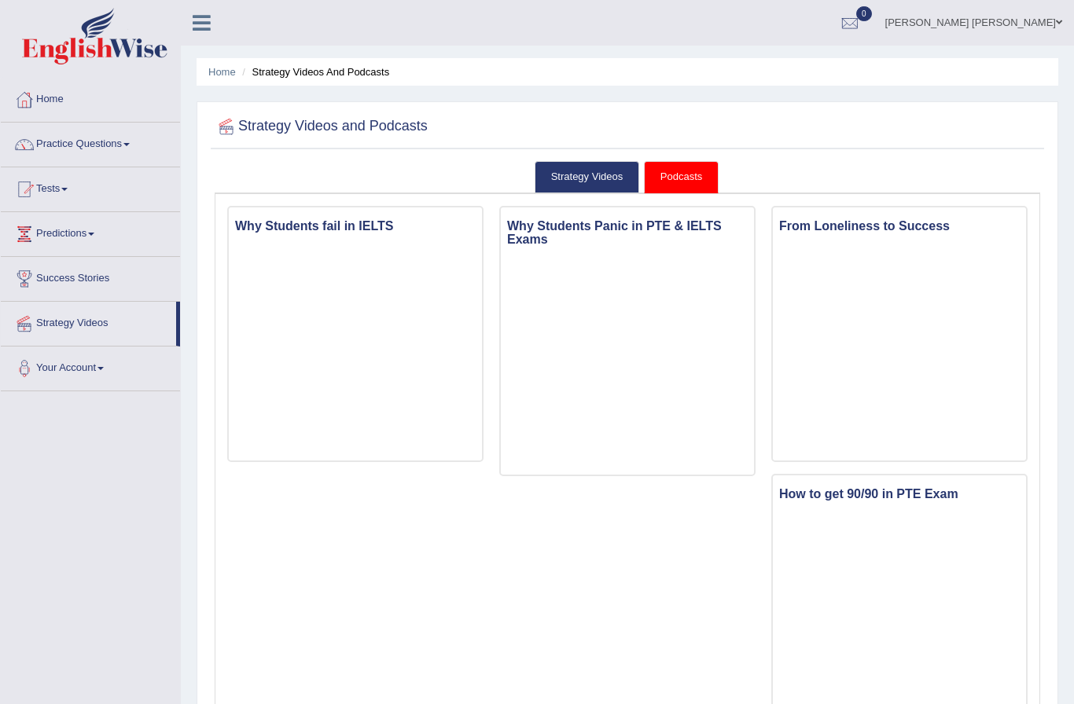
click at [58, 97] on link "Home" at bounding box center [90, 97] width 179 height 39
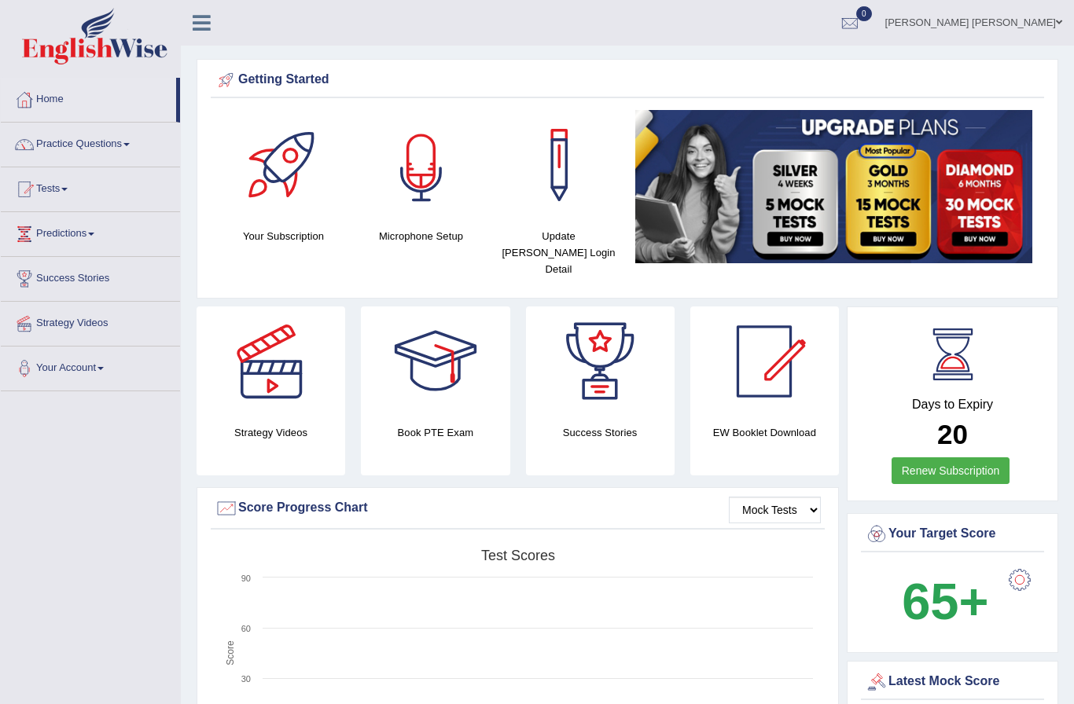
click at [433, 215] on div at bounding box center [421, 165] width 110 height 110
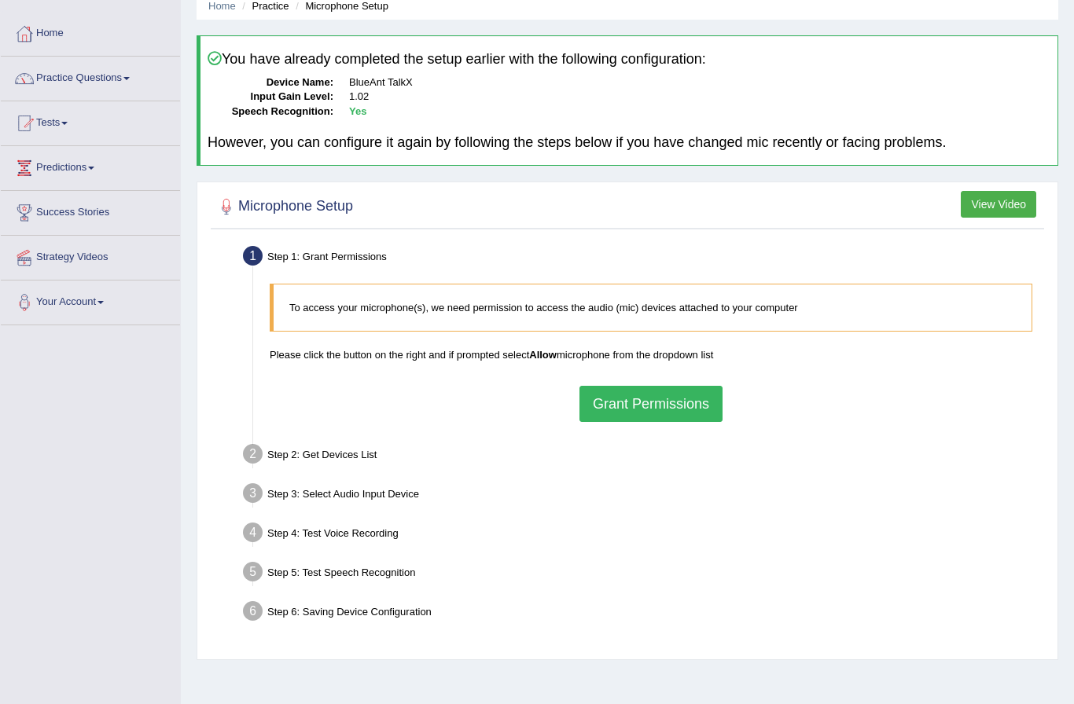
scroll to position [65, 0]
click at [606, 409] on button "Grant Permissions" at bounding box center [650, 405] width 143 height 36
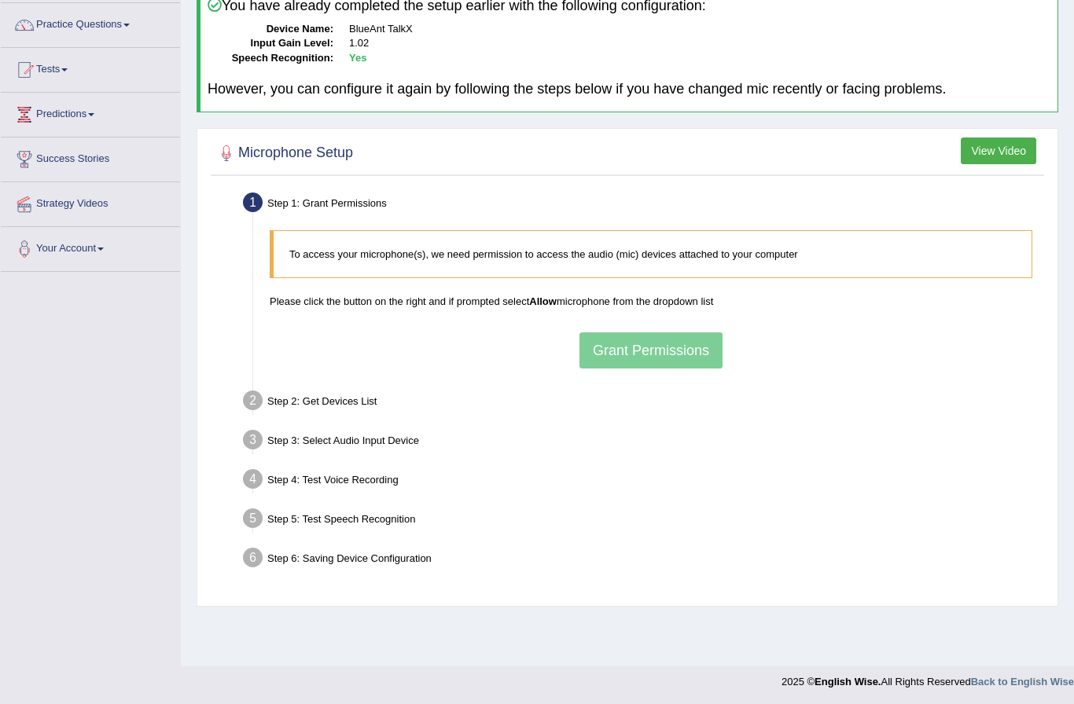
scroll to position [121, 0]
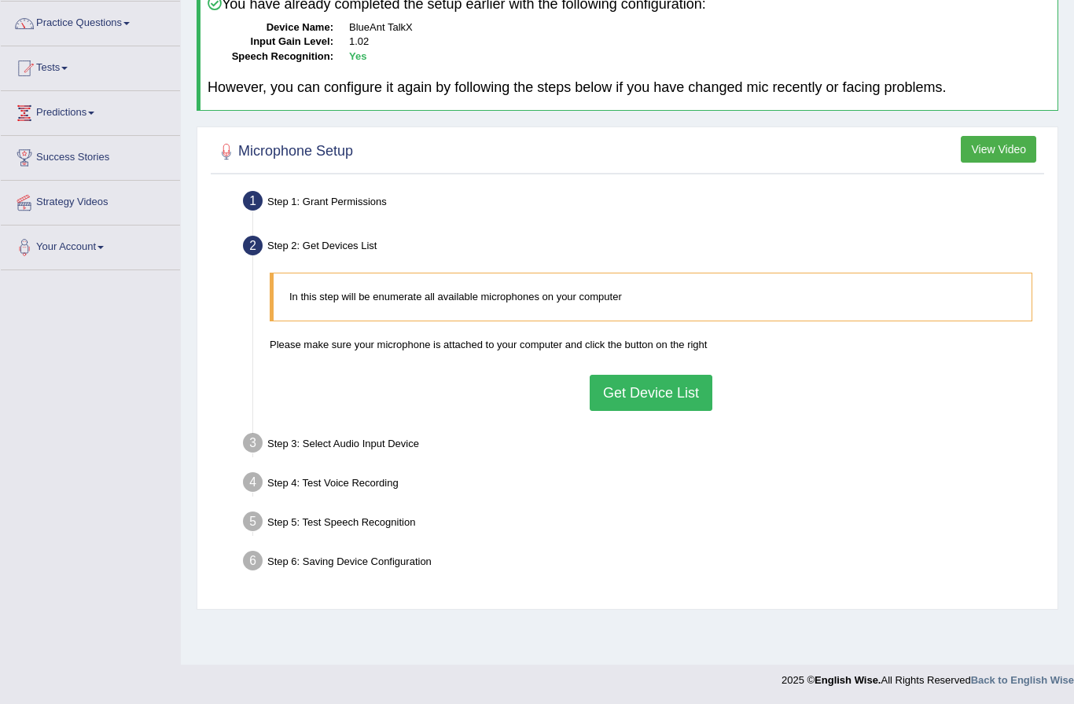
click at [616, 375] on button "Get Device List" at bounding box center [650, 393] width 123 height 36
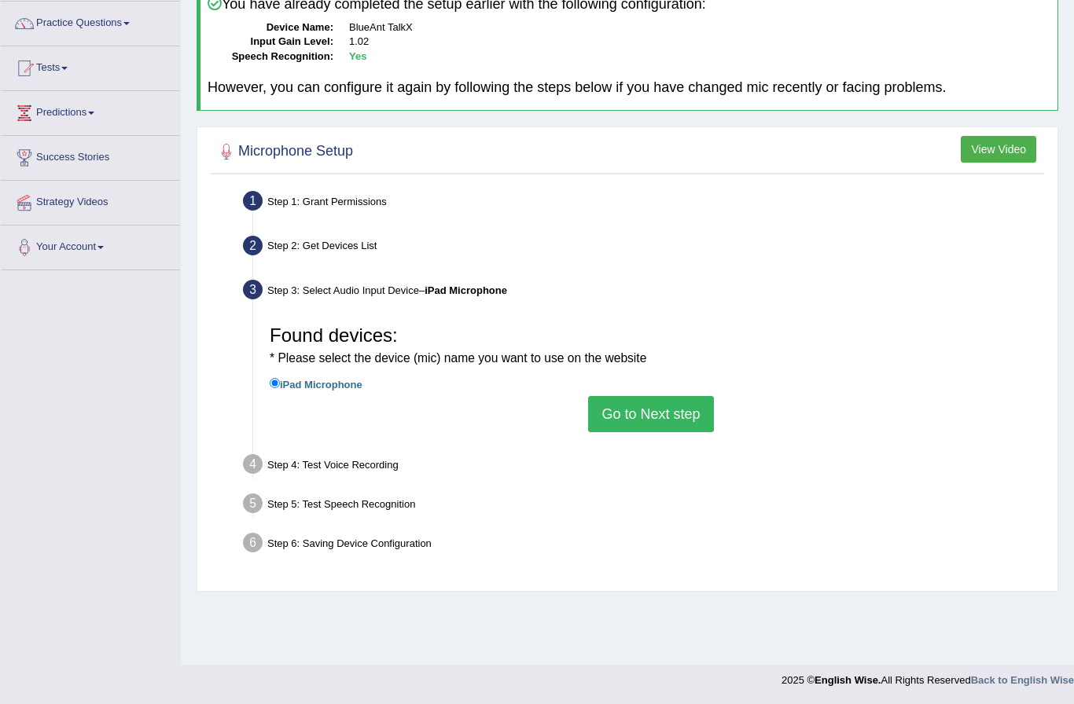
click at [603, 415] on button "Go to Next step" at bounding box center [650, 414] width 125 height 36
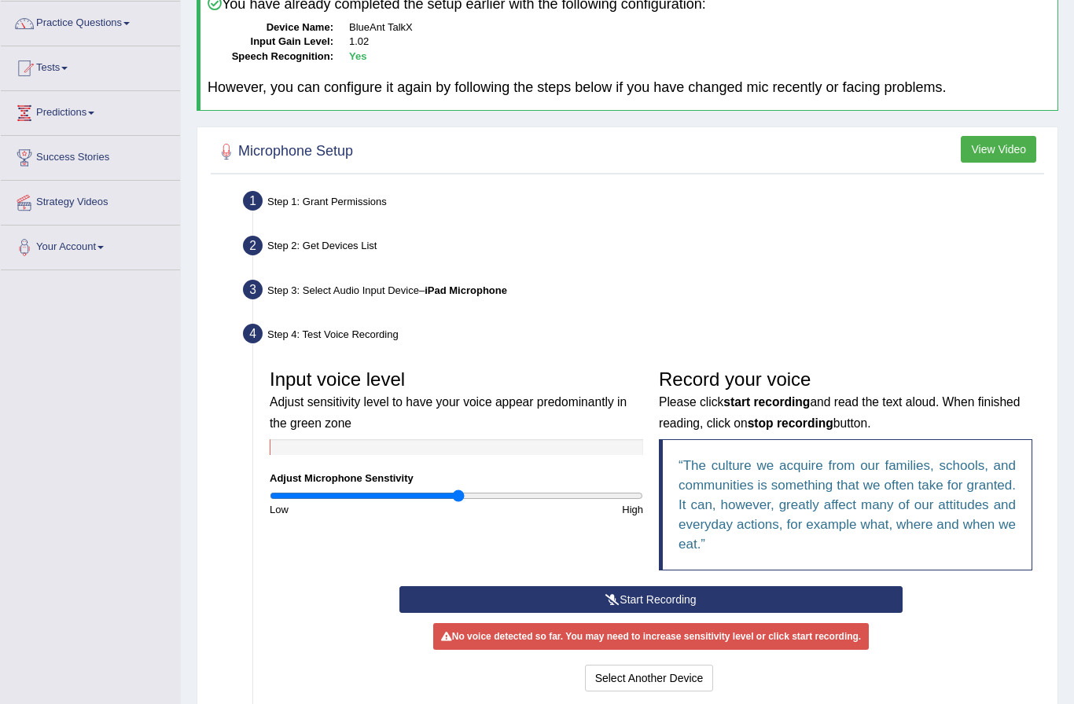
click at [431, 586] on button "Start Recording" at bounding box center [650, 599] width 503 height 27
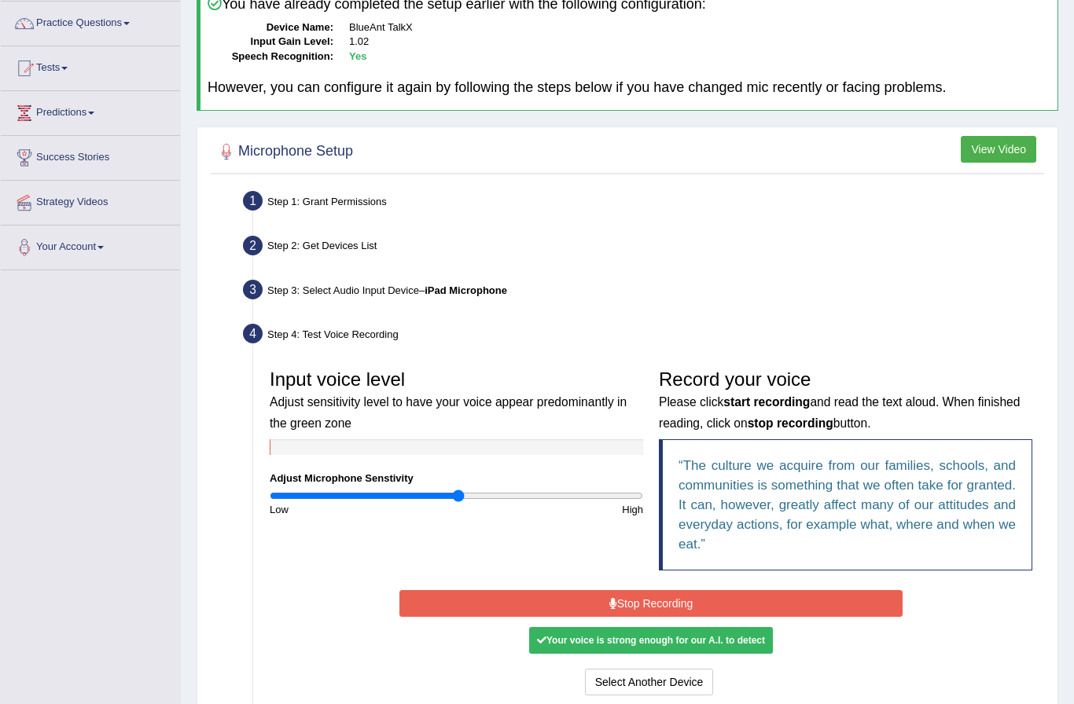
click at [583, 603] on button "Stop Recording" at bounding box center [650, 603] width 503 height 27
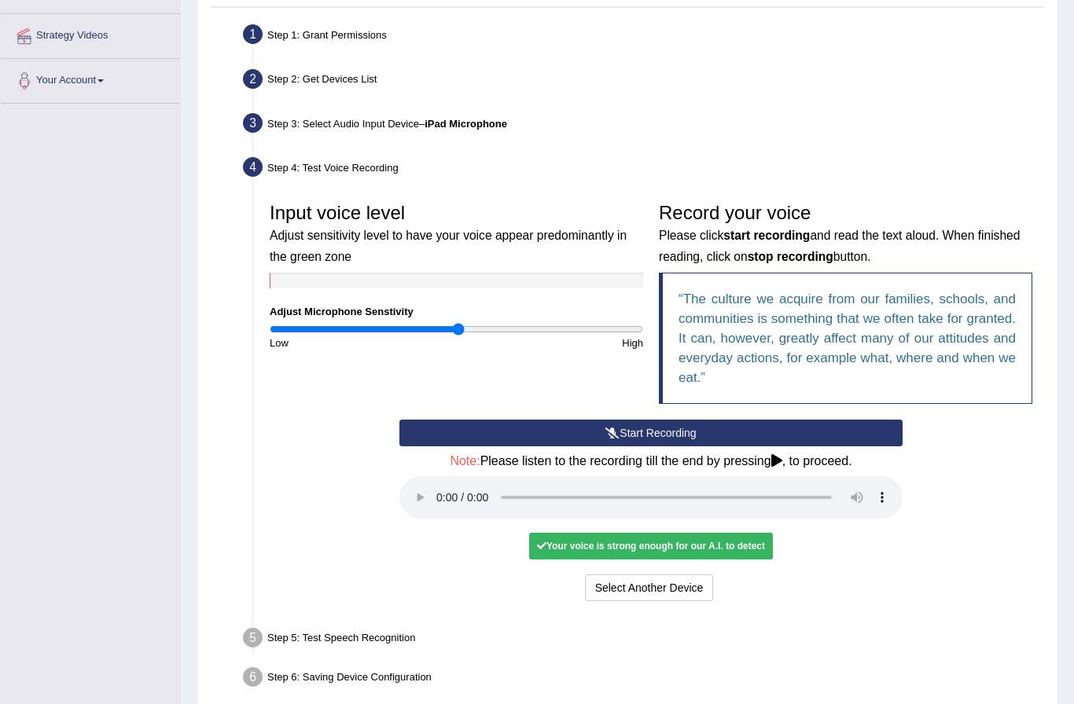
scroll to position [281, 0]
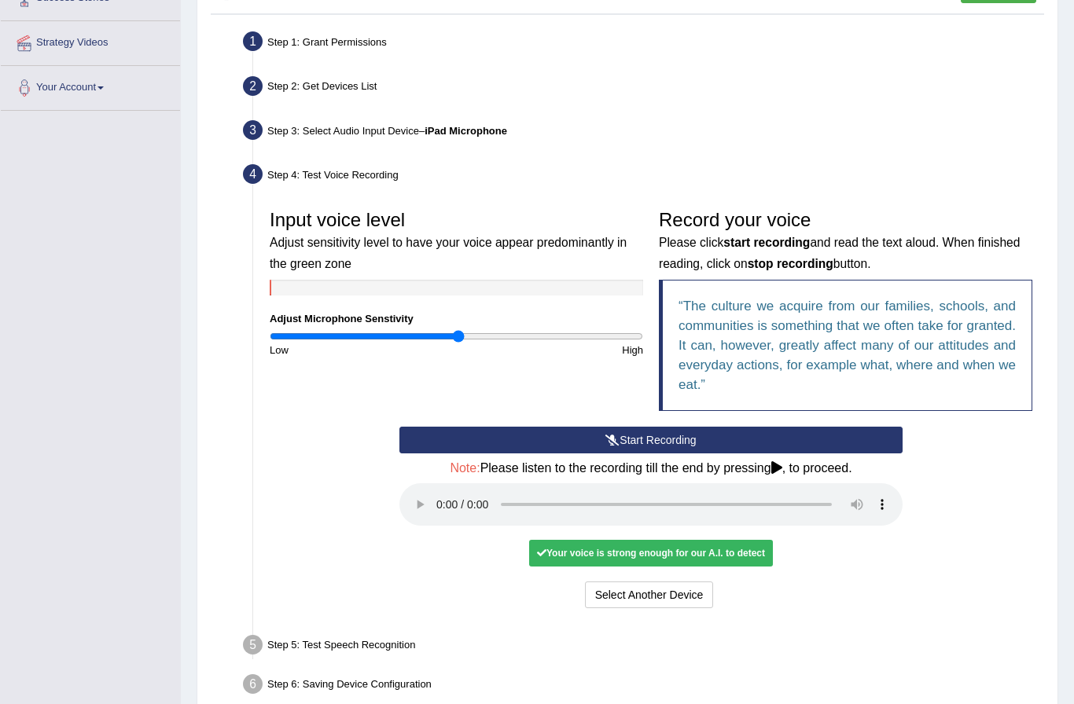
click at [431, 483] on audio at bounding box center [650, 504] width 503 height 42
click at [617, 582] on button "Select Another Device" at bounding box center [649, 595] width 129 height 27
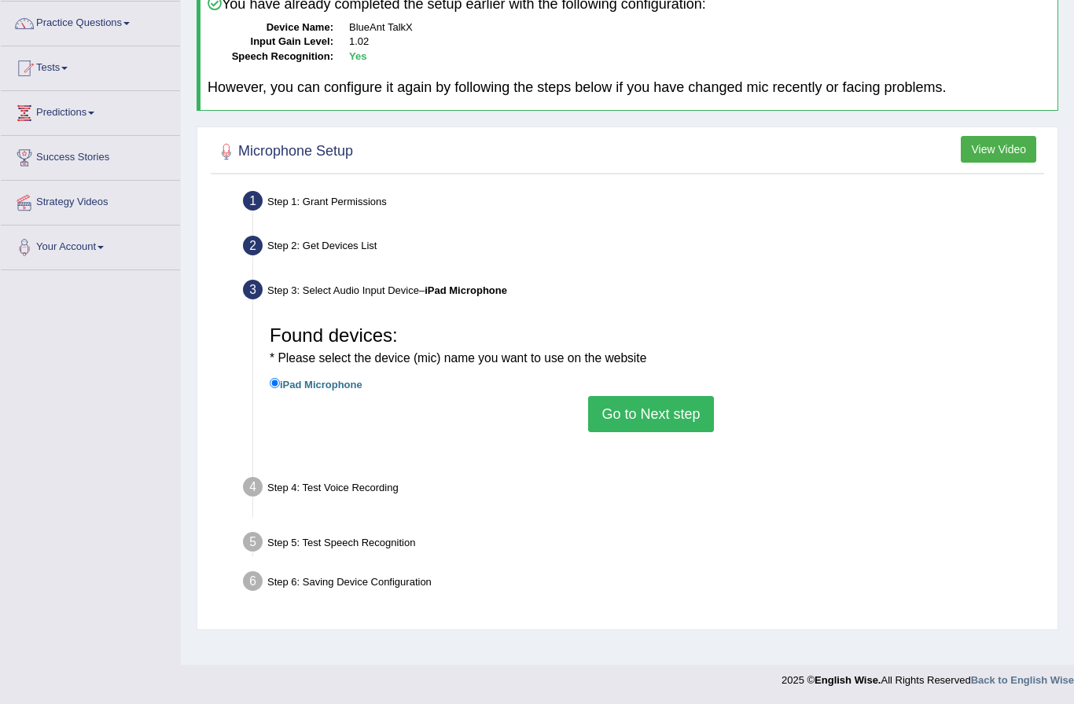
scroll to position [65, 0]
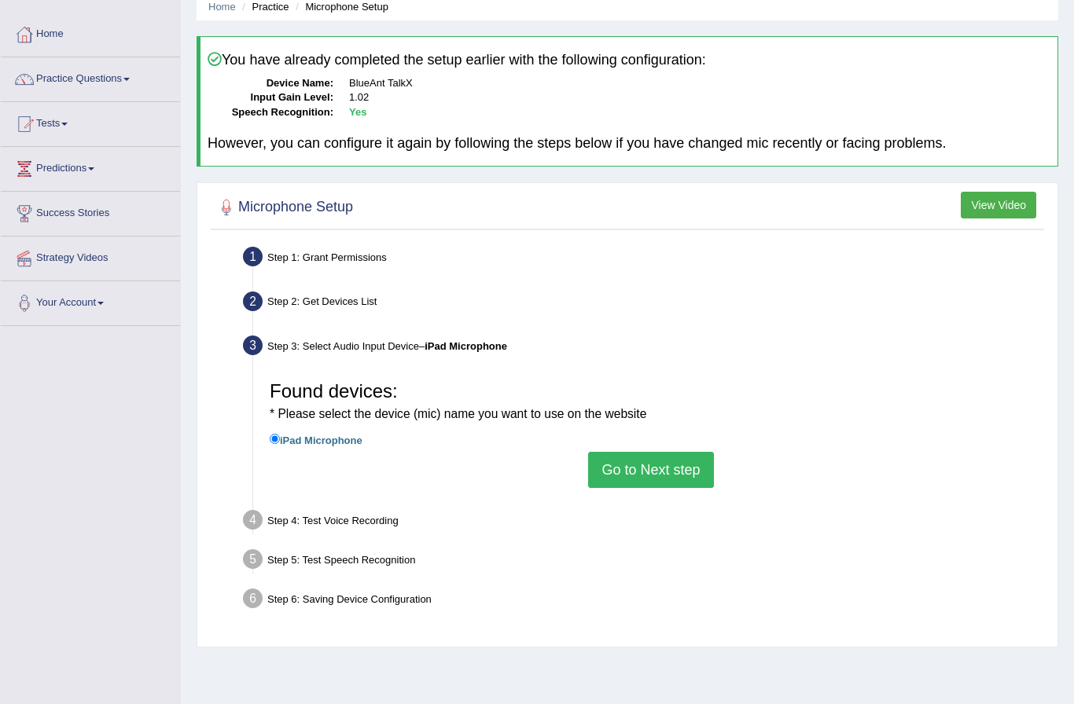
click at [599, 465] on button "Go to Next step" at bounding box center [650, 470] width 125 height 36
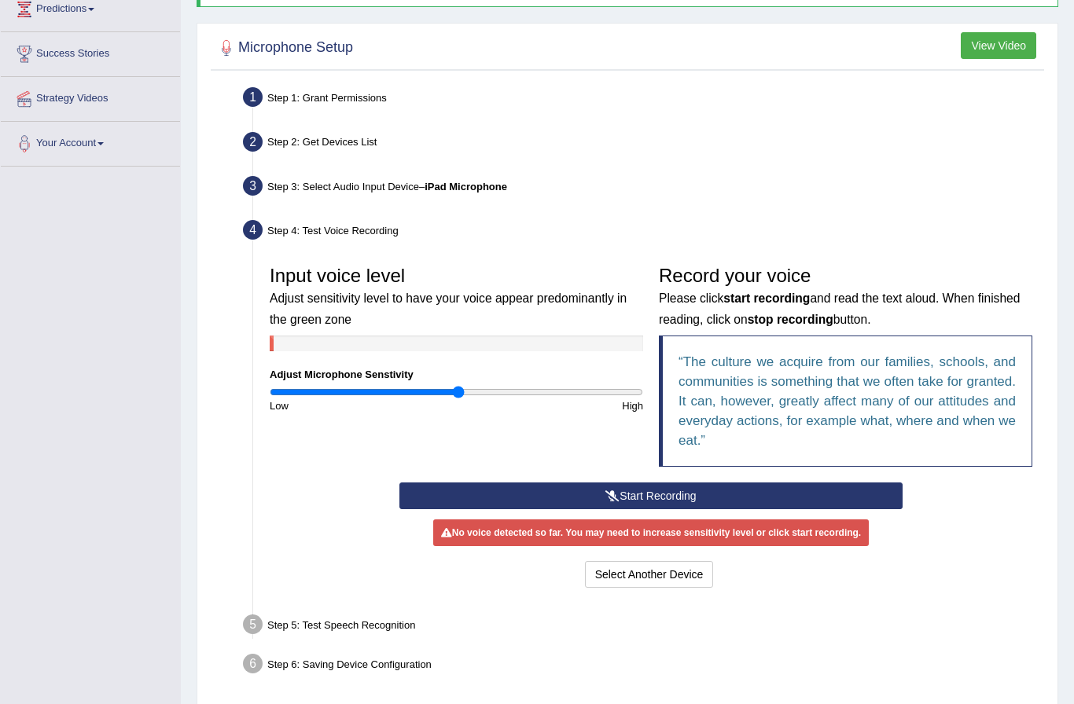
scroll to position [223, 0]
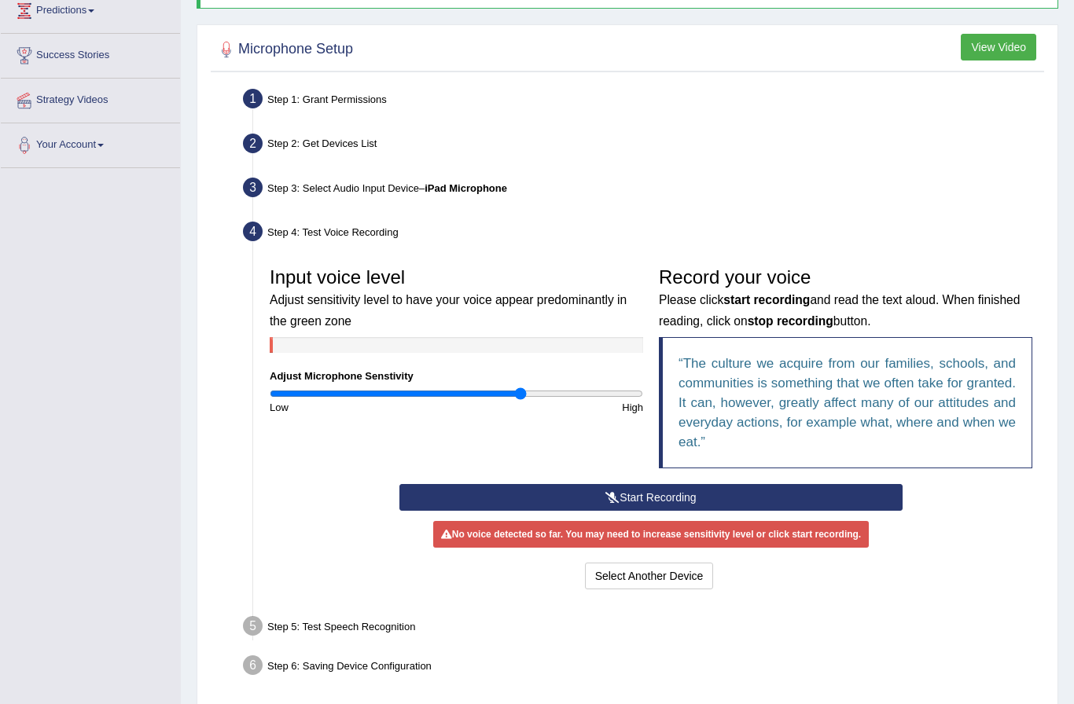
click at [436, 500] on button "Start Recording" at bounding box center [650, 497] width 503 height 27
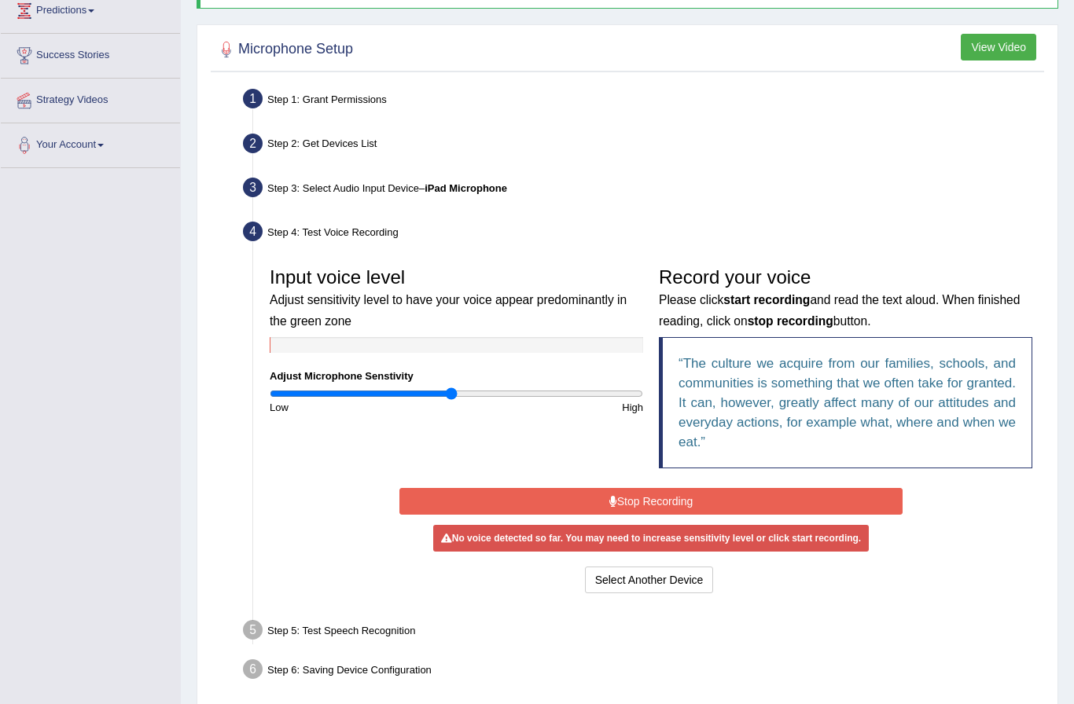
click at [479, 491] on button "Stop Recording" at bounding box center [650, 501] width 503 height 27
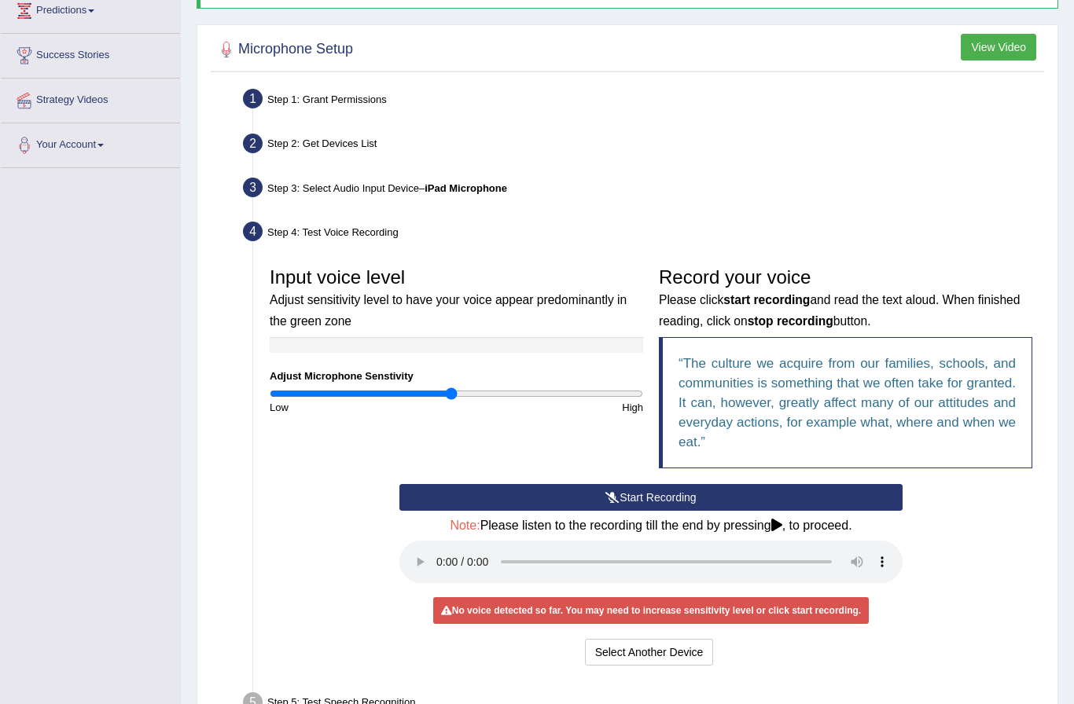
click at [430, 541] on audio at bounding box center [650, 562] width 503 height 42
type input "1.12"
click at [475, 491] on button "Start Recording" at bounding box center [650, 497] width 503 height 27
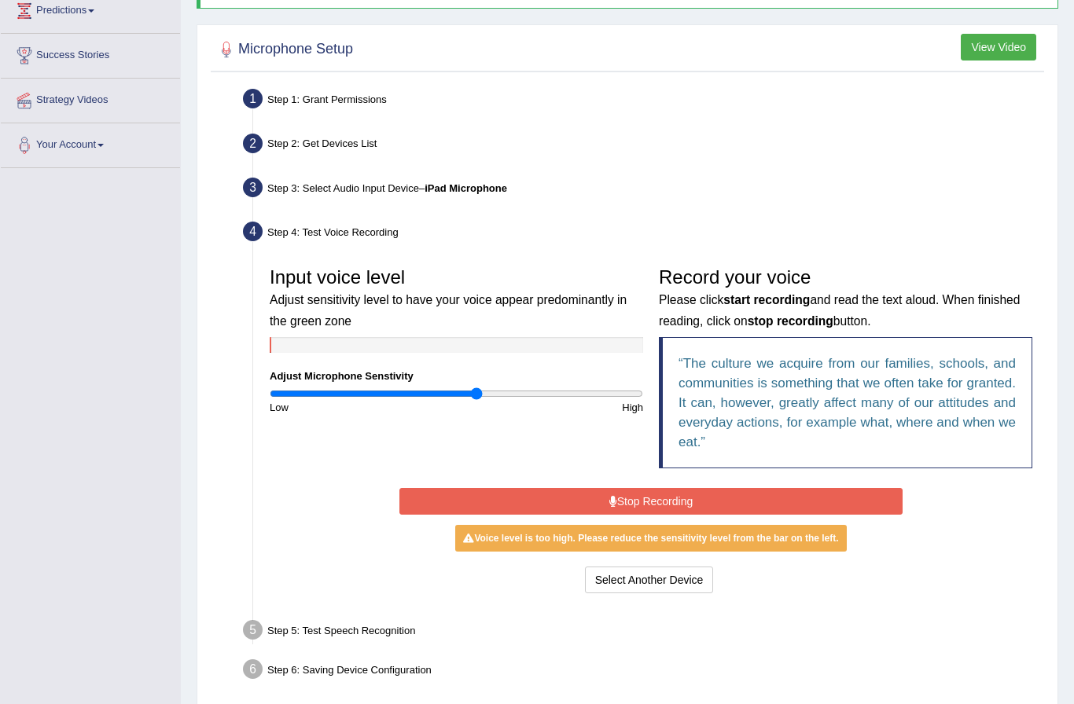
click at [419, 491] on button "Stop Recording" at bounding box center [650, 501] width 503 height 27
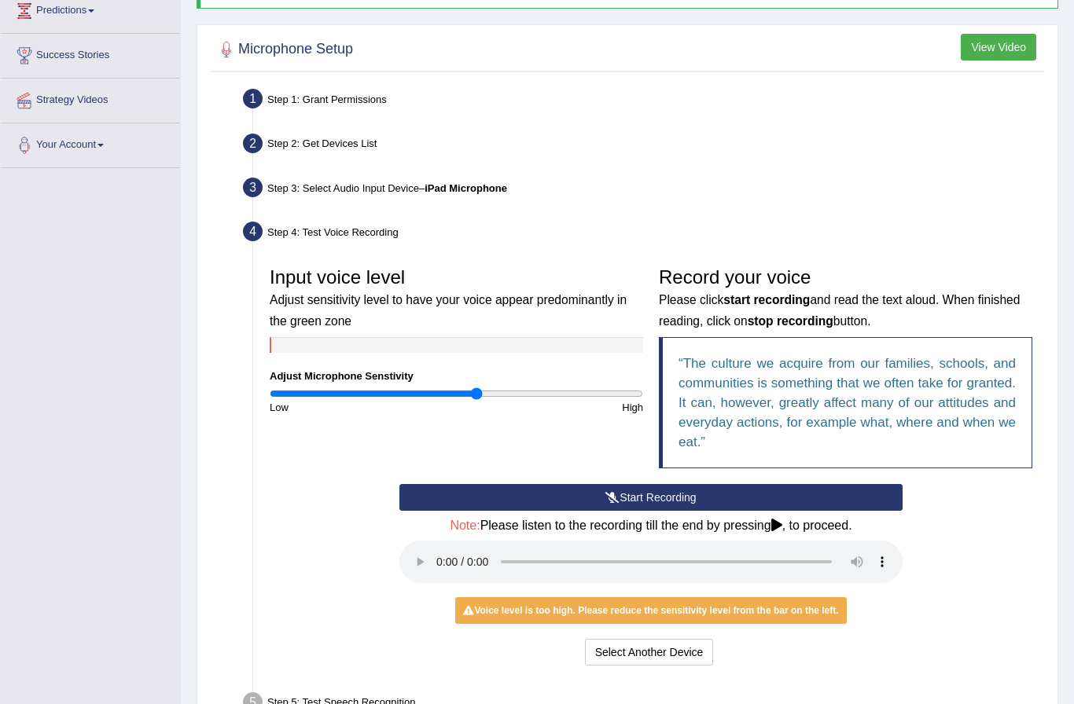
click at [442, 484] on button "Start Recording" at bounding box center [650, 497] width 503 height 27
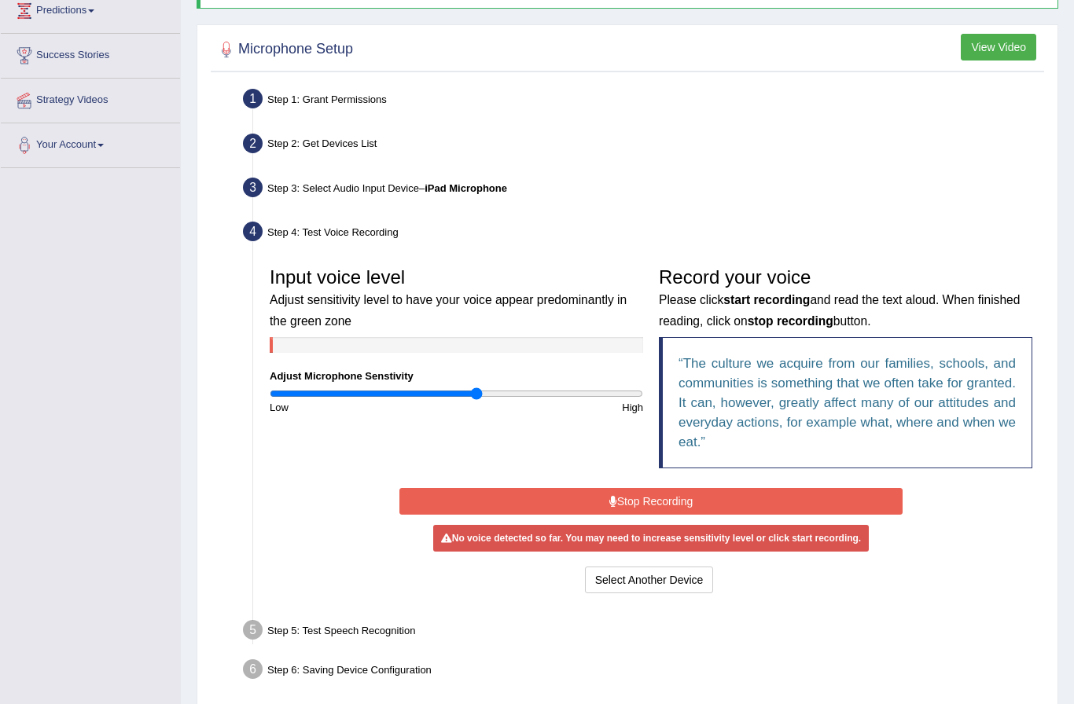
click at [414, 488] on button "Stop Recording" at bounding box center [650, 501] width 503 height 27
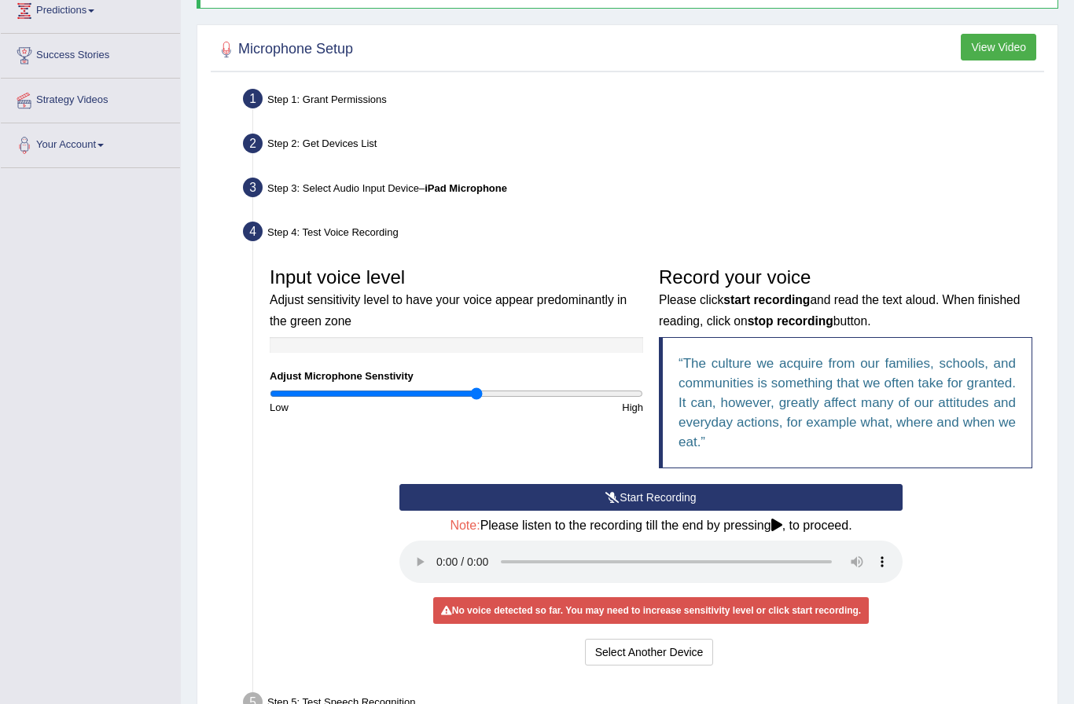
click at [428, 542] on audio at bounding box center [650, 562] width 503 height 42
click at [501, 484] on button "Start Recording" at bounding box center [650, 497] width 503 height 27
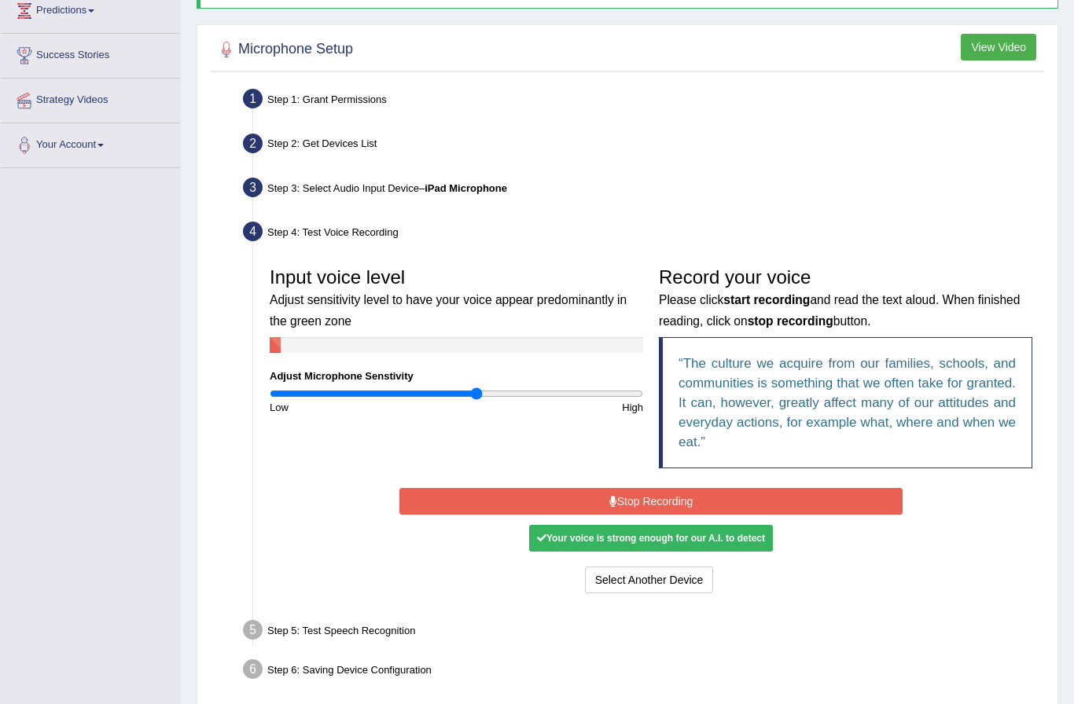
click at [201, 360] on div "Microphone Setup View Video Step 1: Grant Permissions To access your microphone…" at bounding box center [626, 370] width 861 height 693
click at [616, 527] on div "Your voice is strong enough for our A.I. to detect" at bounding box center [651, 538] width 244 height 27
click at [518, 491] on button "Stop Recording" at bounding box center [650, 501] width 503 height 27
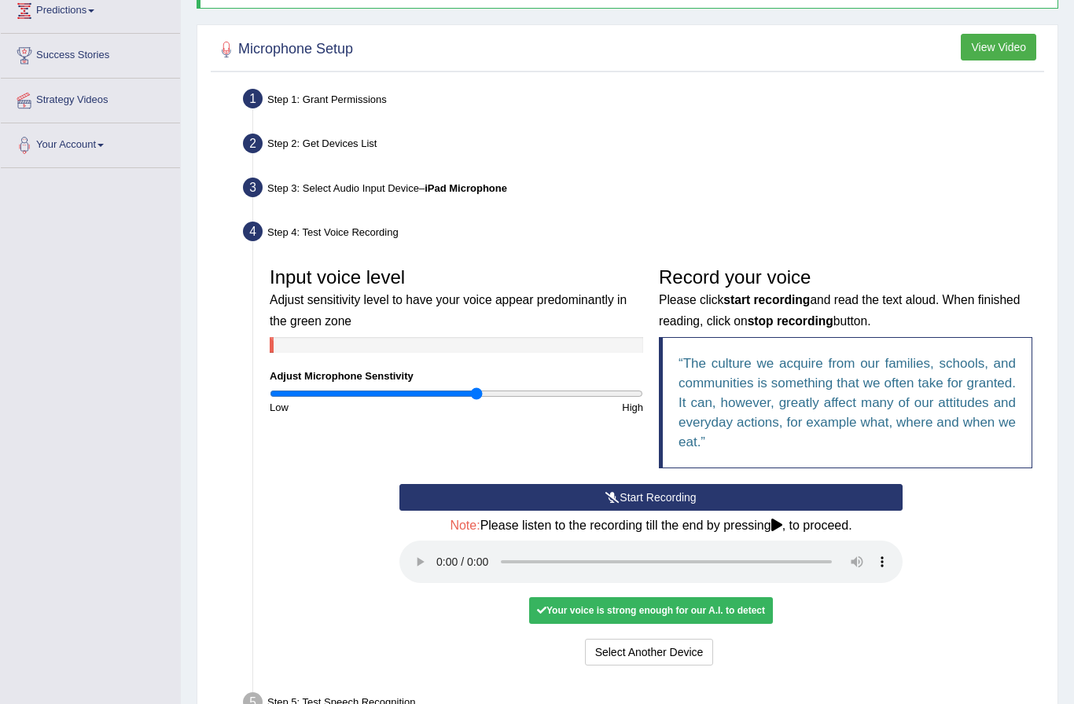
click at [429, 549] on audio at bounding box center [650, 562] width 503 height 42
click at [680, 641] on button "Voice is ok. Go to Next step" at bounding box center [717, 652] width 156 height 27
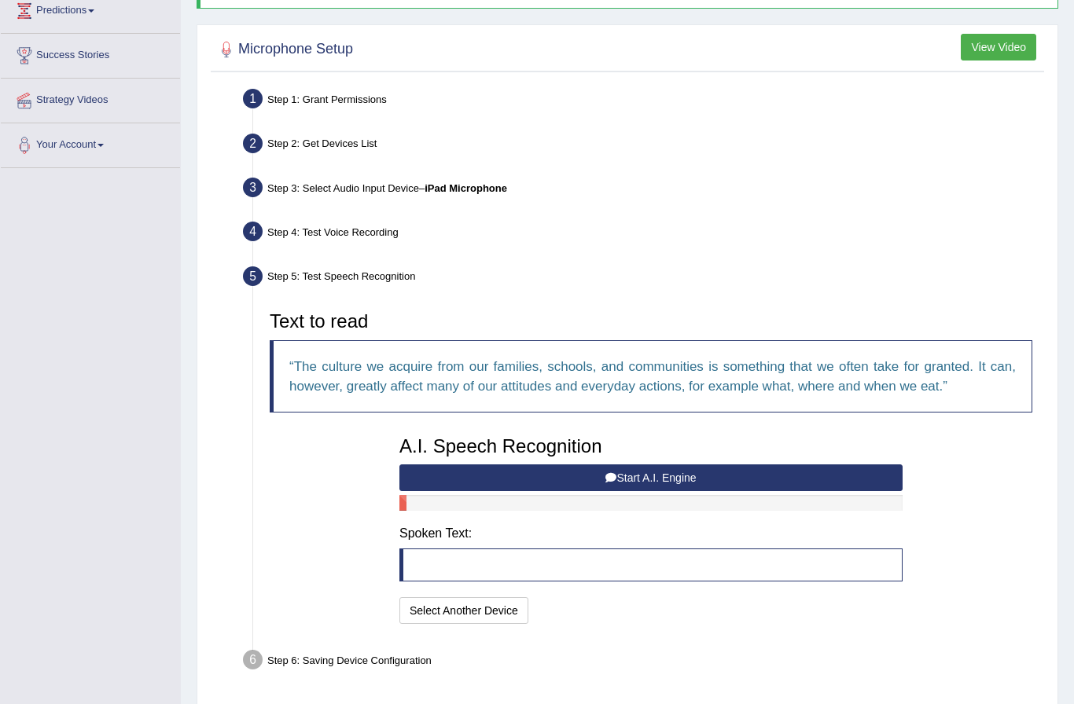
scroll to position [218, 0]
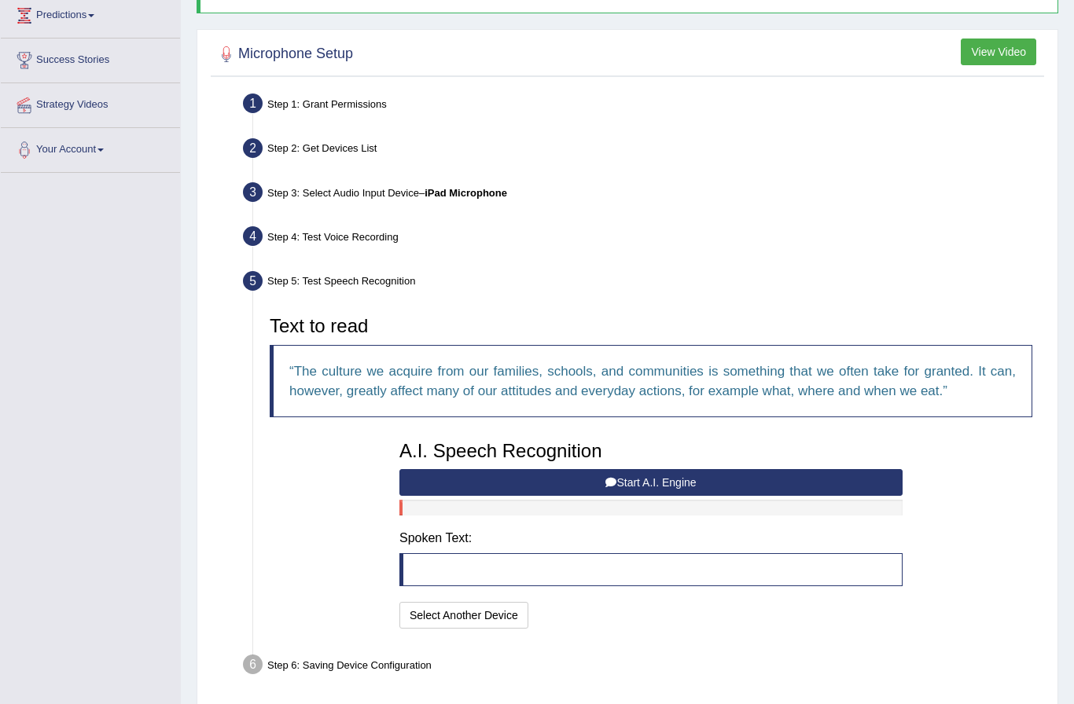
click at [461, 469] on button "Start A.I. Engine" at bounding box center [650, 482] width 503 height 27
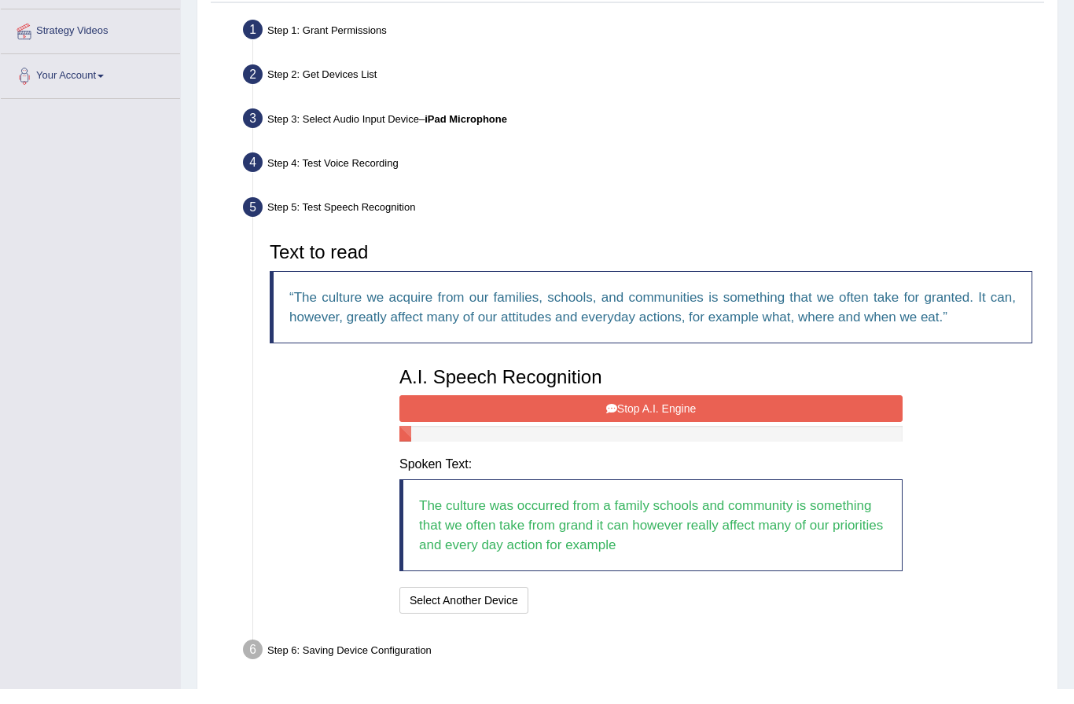
scroll to position [277, 0]
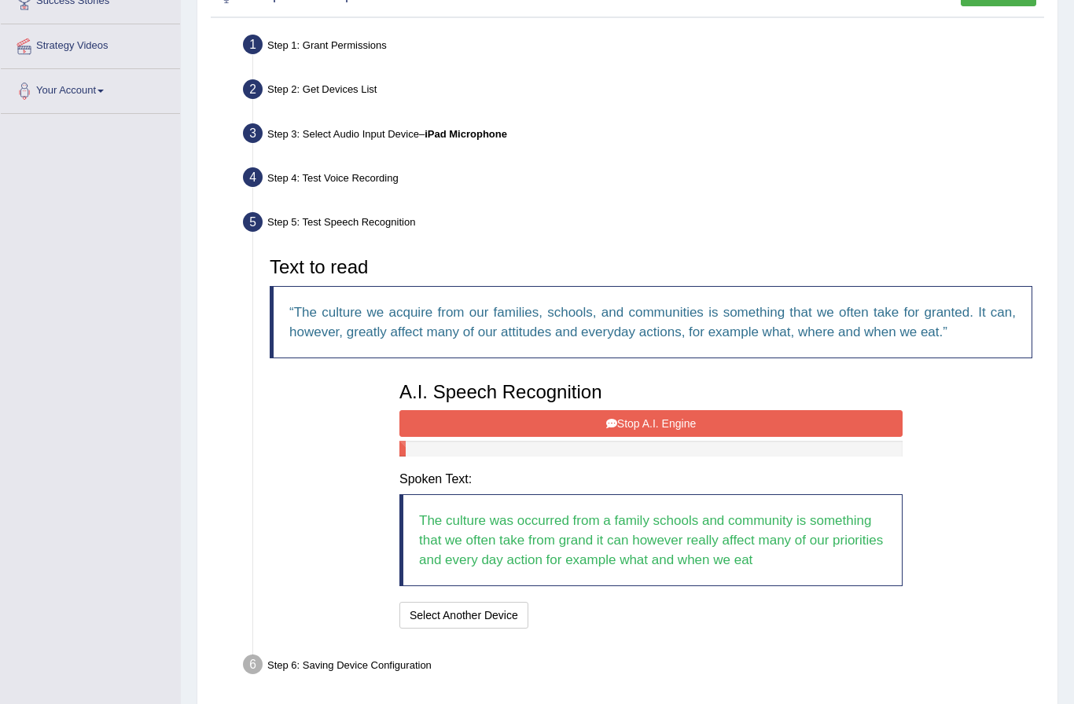
click at [439, 413] on button "Stop A.I. Engine" at bounding box center [650, 423] width 503 height 27
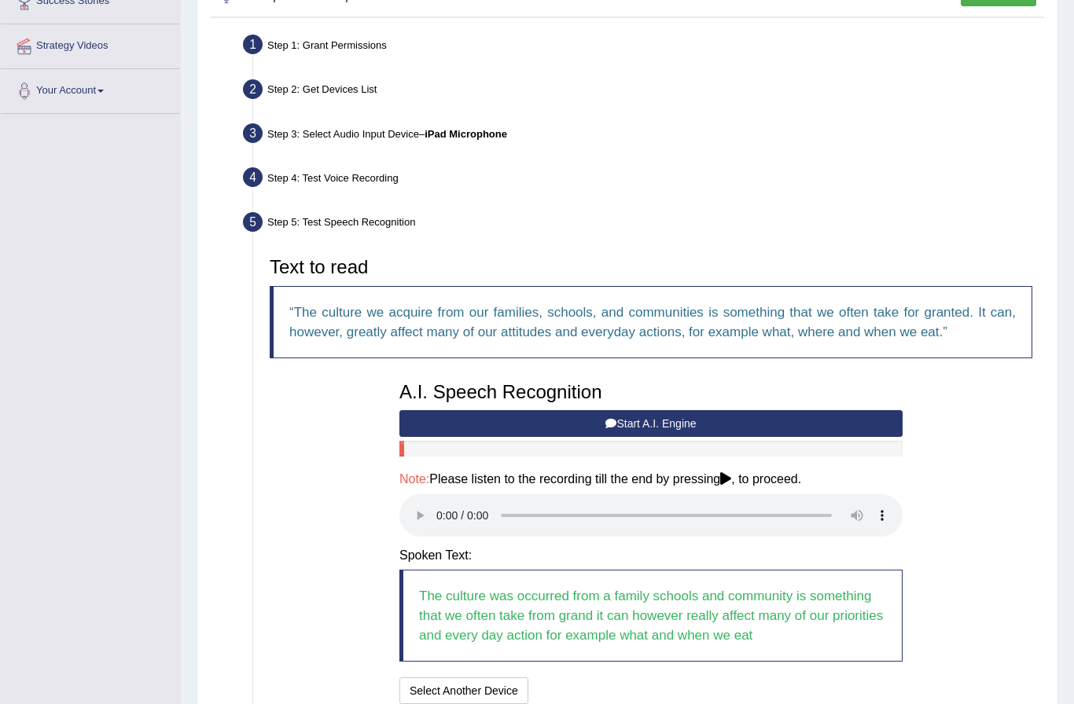
click at [435, 508] on audio at bounding box center [650, 515] width 503 height 42
click at [576, 677] on button "Speech is ok. Go to Last step" at bounding box center [616, 690] width 164 height 27
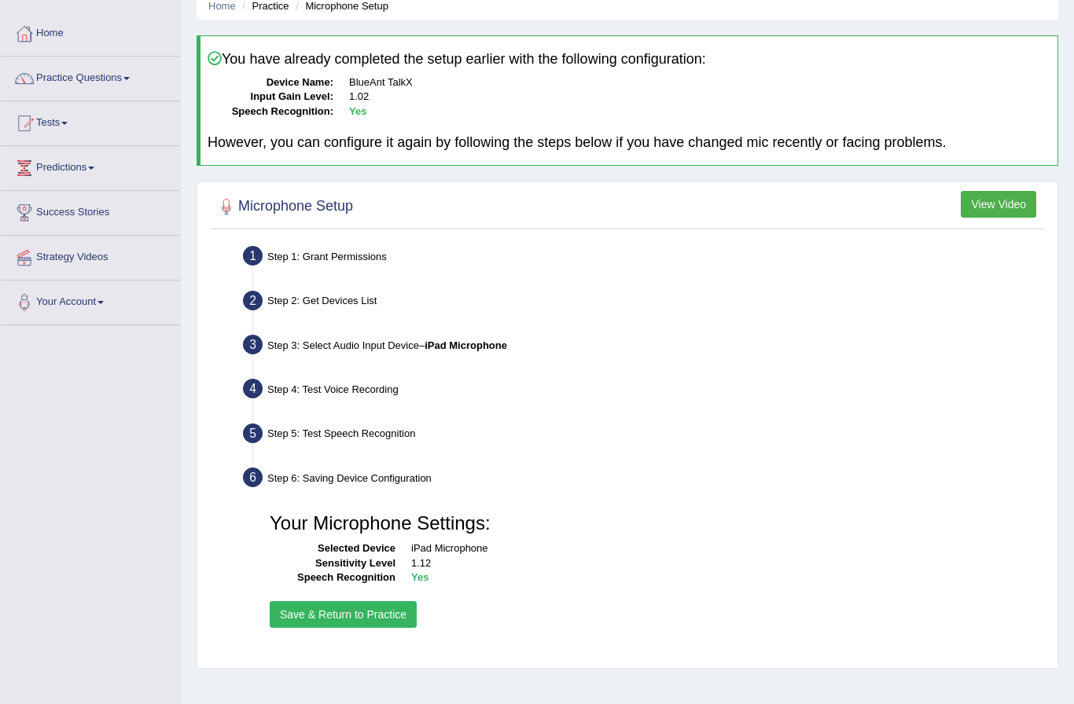
scroll to position [65, 0]
click at [289, 602] on button "Save & Return to Practice" at bounding box center [343, 615] width 147 height 27
